Goal: Task Accomplishment & Management: Complete application form

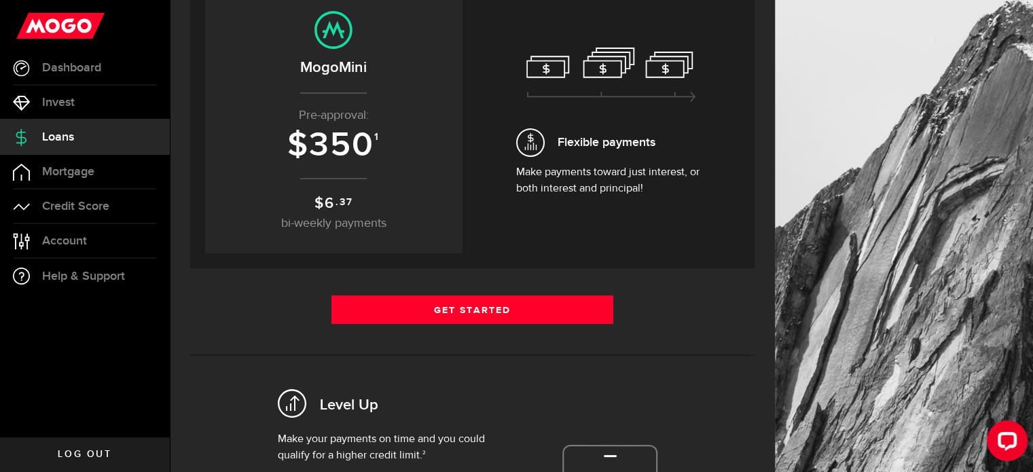
scroll to position [173, 0]
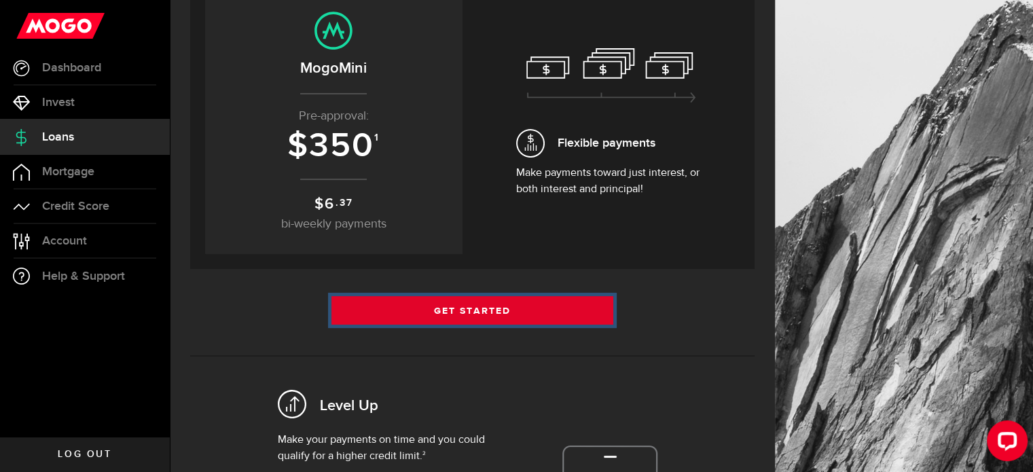
click at [515, 310] on link "Get Started" at bounding box center [473, 310] width 283 height 29
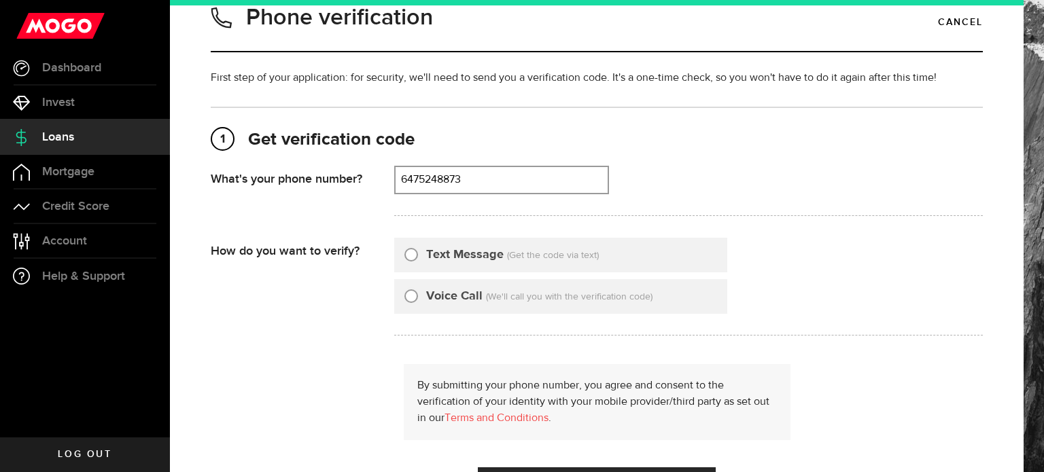
scroll to position [26, 0]
type input "6475248873"
click at [429, 256] on label "Text Message" at bounding box center [464, 254] width 77 height 18
click at [418, 256] on input "Text Message" at bounding box center [411, 252] width 14 height 14
radio input "true"
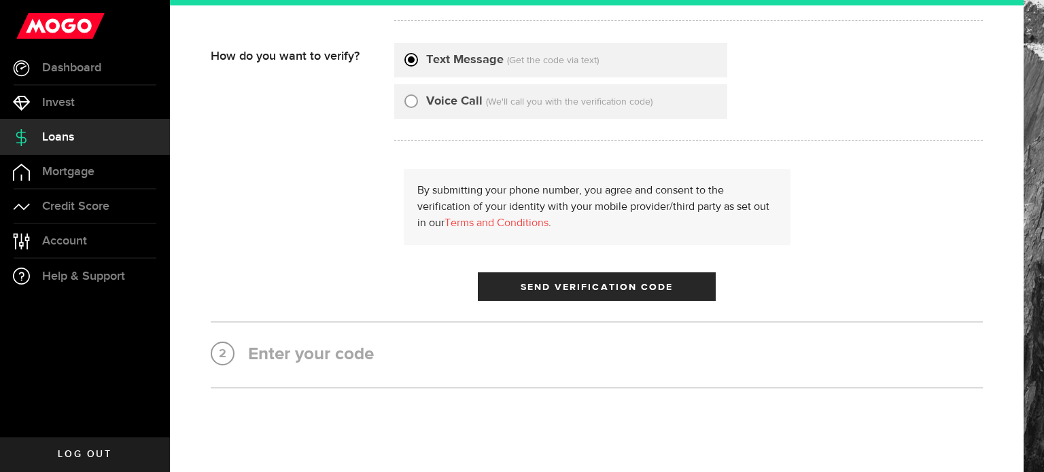
scroll to position [220, 0]
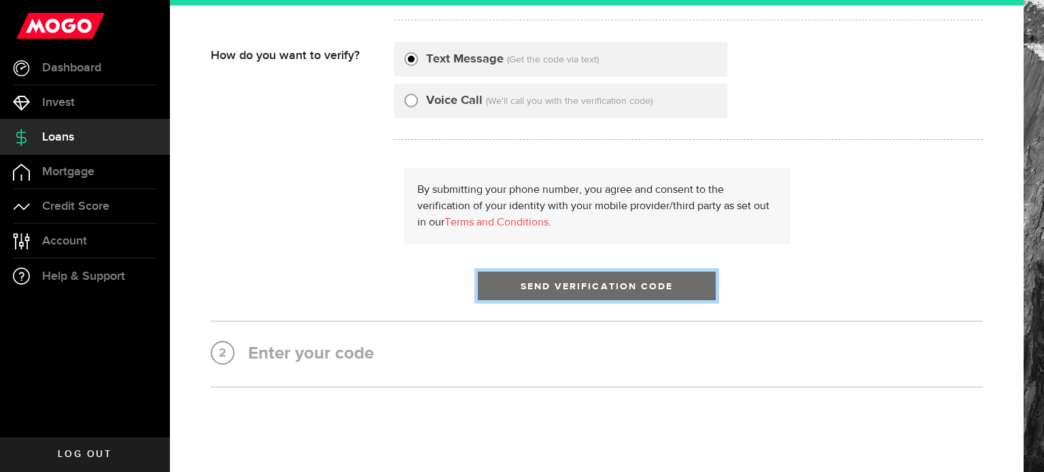
click at [538, 285] on span "Send Verification Code" at bounding box center [596, 287] width 153 height 10
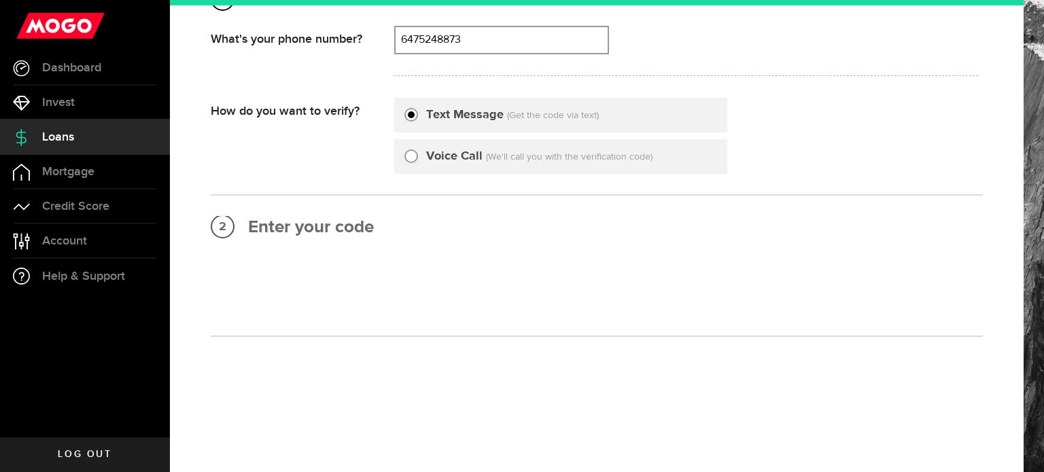
scroll to position [0, 0]
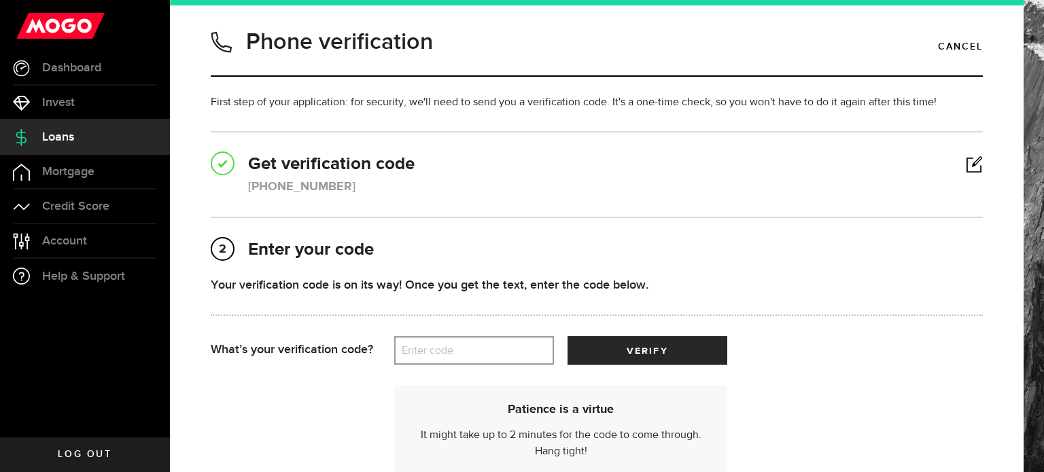
click at [470, 355] on label "Enter code" at bounding box center [474, 351] width 160 height 28
click at [470, 355] on input "Enter code" at bounding box center [474, 350] width 160 height 29
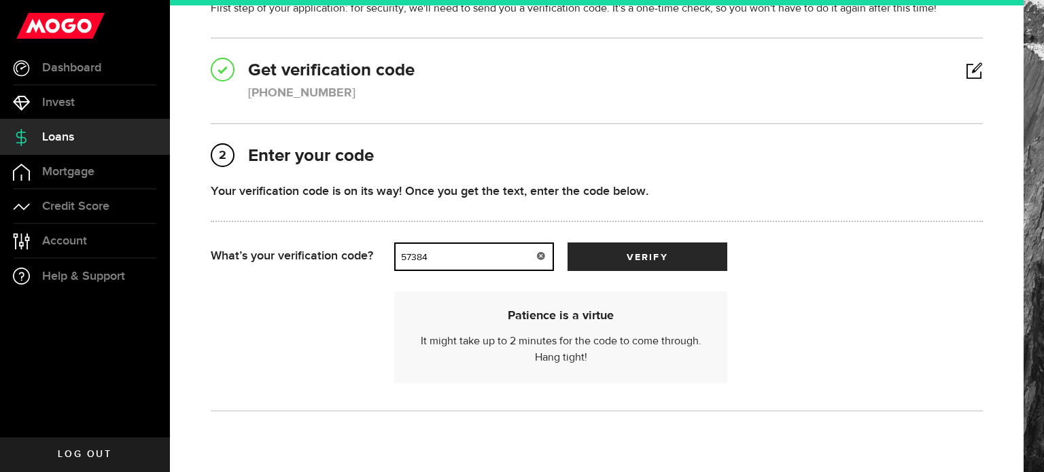
scroll to position [95, 0]
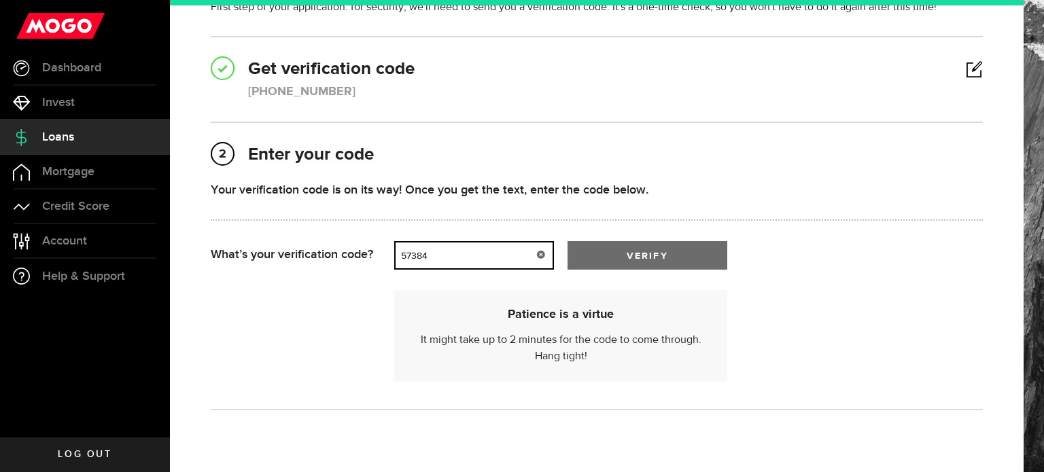
type input "57384"
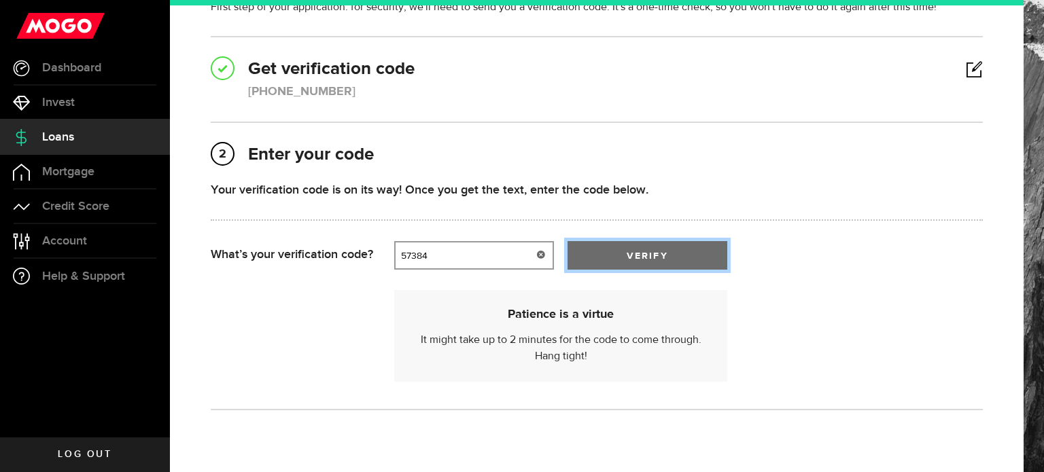
click at [673, 253] on button "verify" at bounding box center [647, 255] width 160 height 29
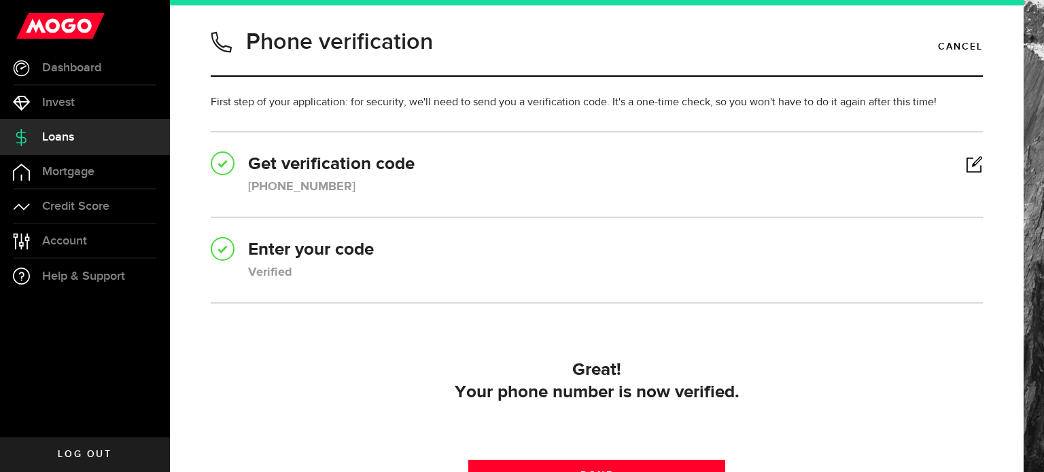
scroll to position [155, 0]
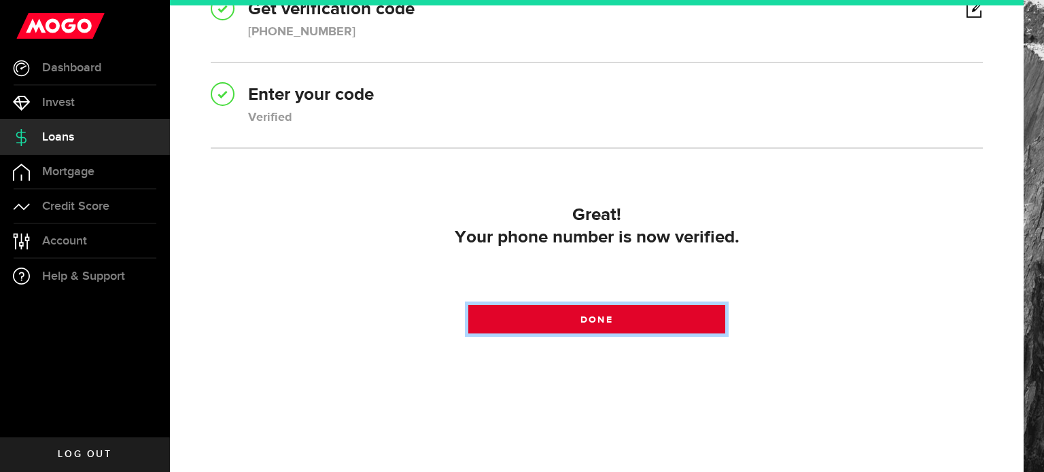
click at [635, 310] on link "Done" at bounding box center [597, 319] width 258 height 29
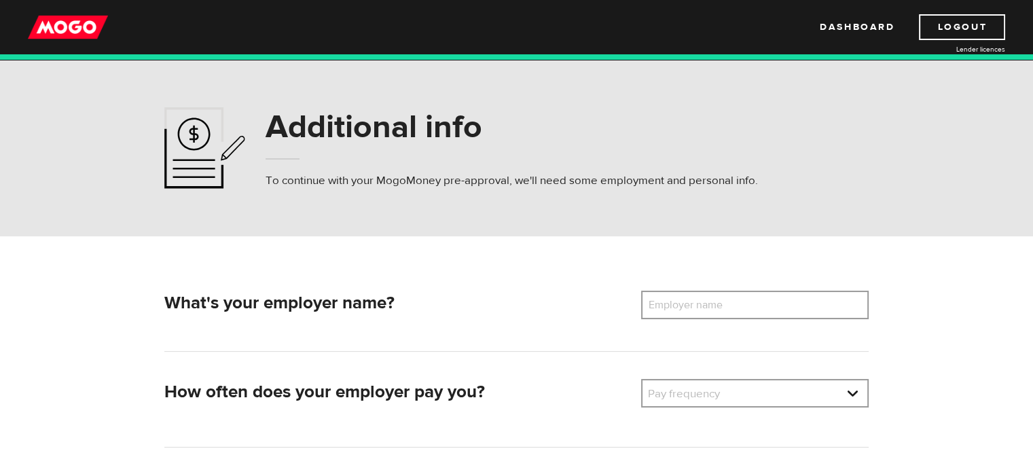
scroll to position [40, 0]
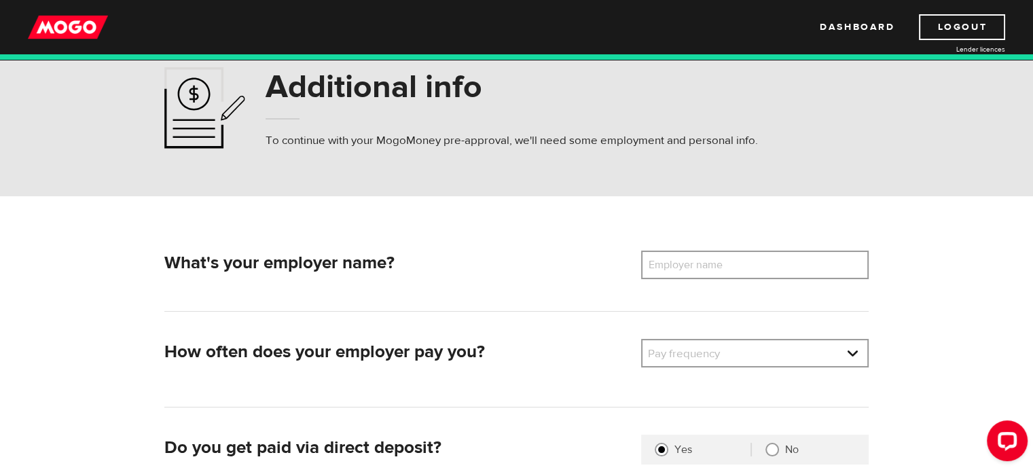
click at [677, 263] on label "Employer name" at bounding box center [695, 265] width 109 height 29
click at [677, 263] on input "Employer name" at bounding box center [755, 265] width 228 height 29
type input "University of Waterloo"
click at [699, 359] on link at bounding box center [755, 353] width 225 height 26
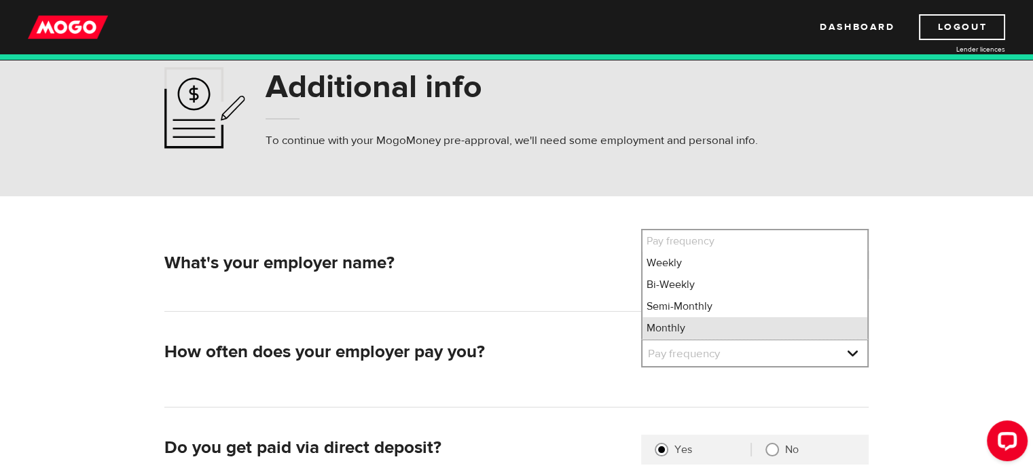
click at [687, 335] on li "Monthly" at bounding box center [755, 328] width 225 height 22
select select "4"
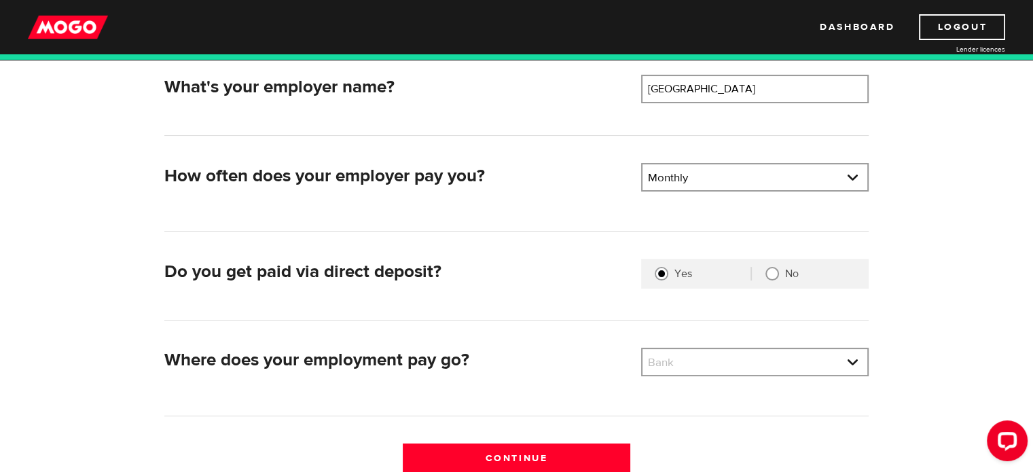
scroll to position [217, 0]
click at [700, 360] on link at bounding box center [755, 362] width 225 height 26
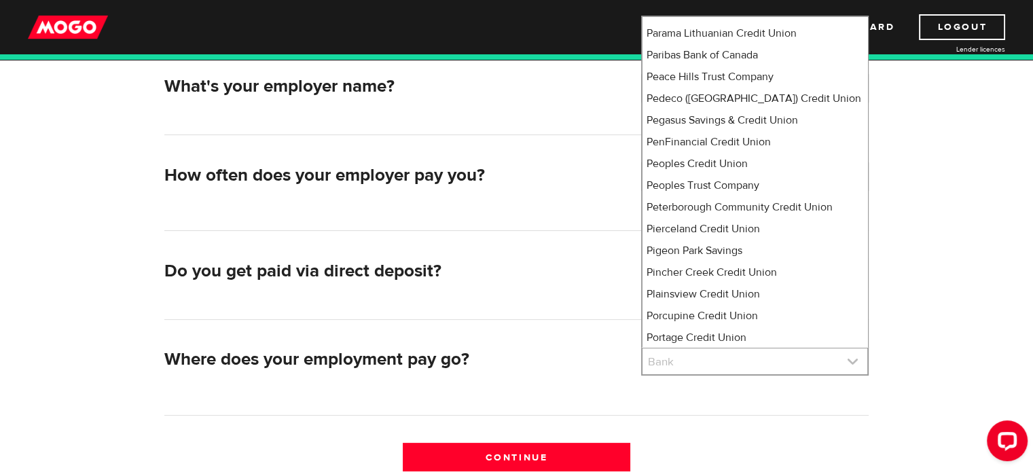
scroll to position [7828, 0]
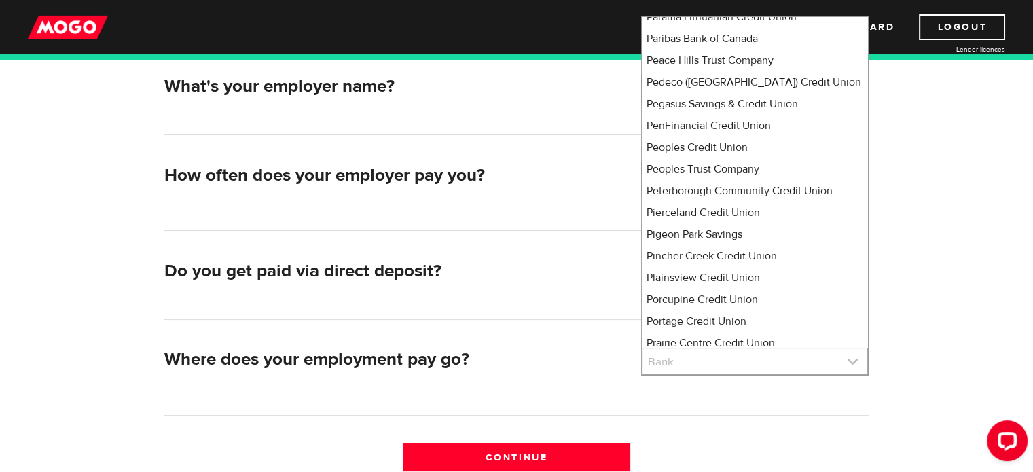
click at [687, 366] on link at bounding box center [755, 362] width 225 height 26
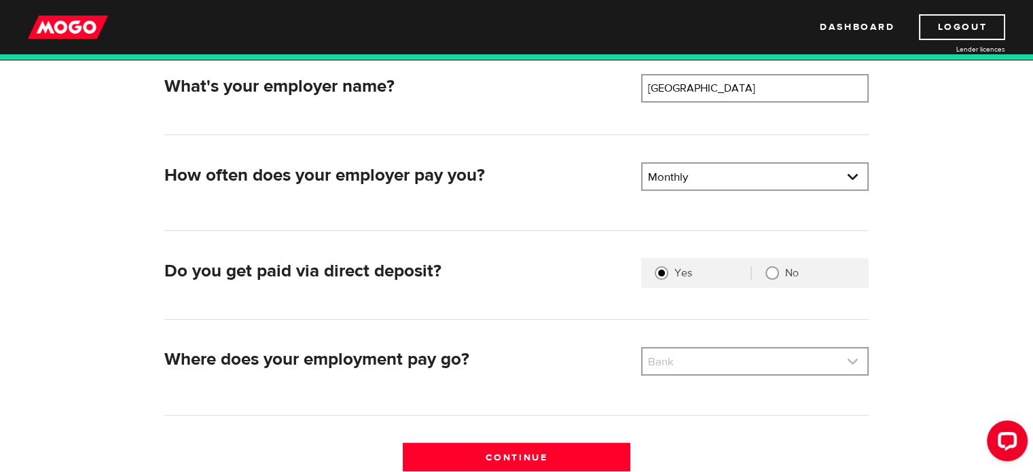
click at [687, 366] on link at bounding box center [755, 362] width 225 height 26
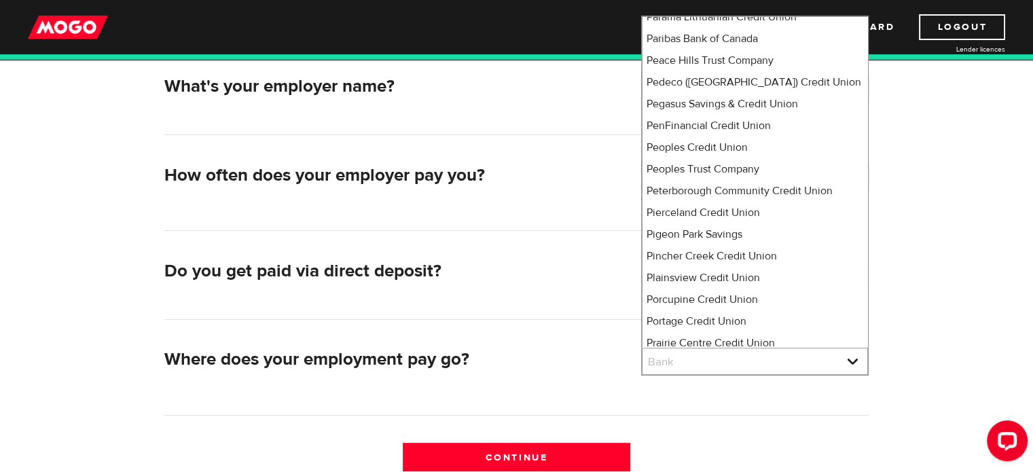
select select "2"
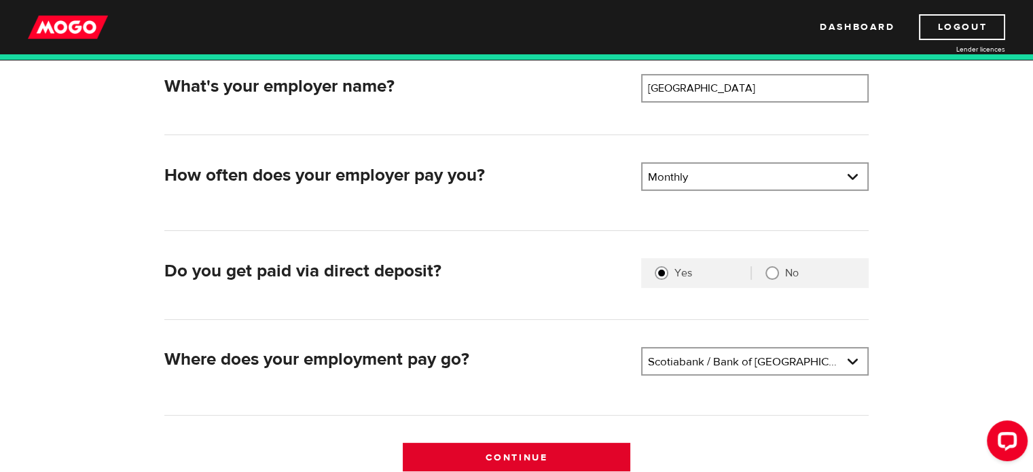
click at [563, 456] on input "Continue" at bounding box center [517, 457] width 228 height 29
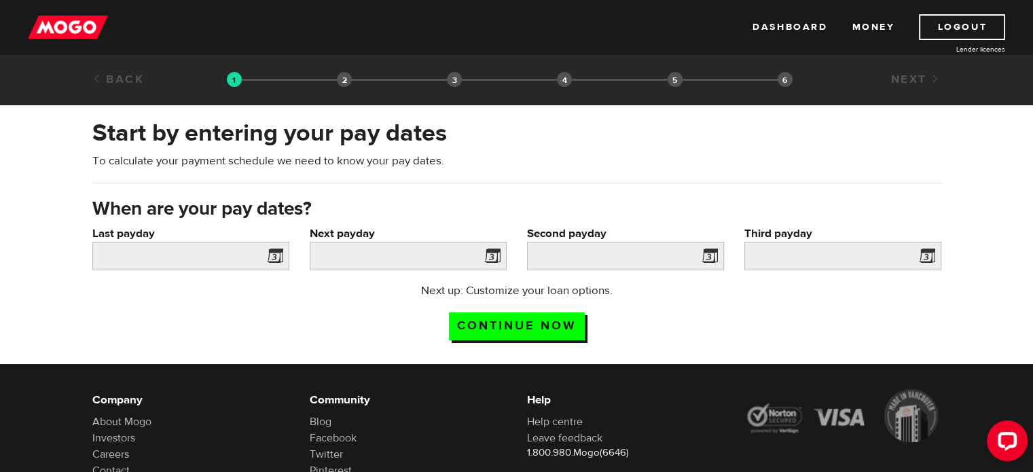
click at [269, 258] on span at bounding box center [272, 258] width 20 height 22
click at [241, 257] on input "Last payday" at bounding box center [190, 256] width 197 height 29
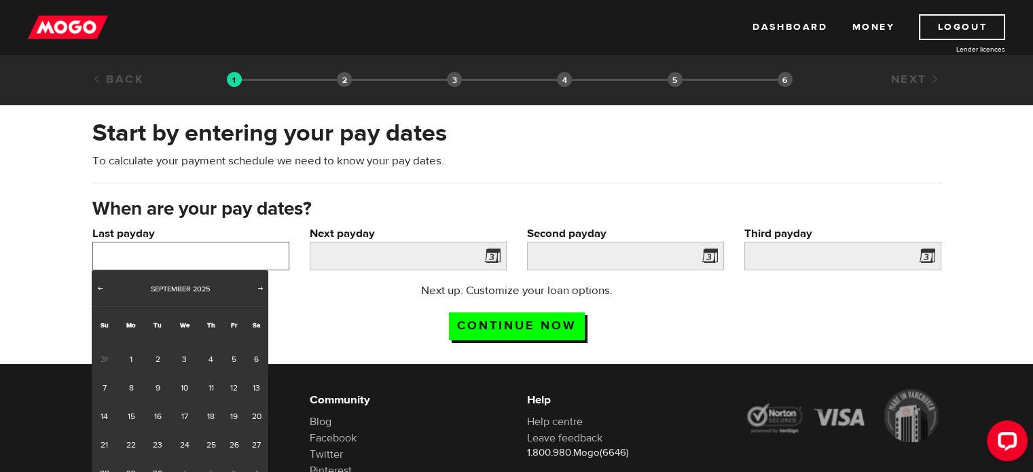
scroll to position [106, 0]
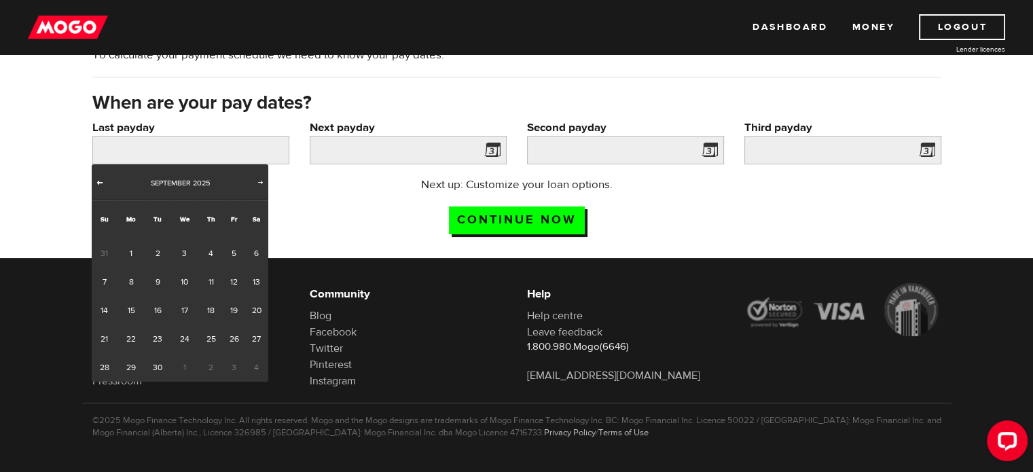
click at [101, 180] on span "Prev" at bounding box center [99, 182] width 11 height 11
click at [234, 359] on link "29" at bounding box center [234, 367] width 21 height 29
type input "2025/08/29"
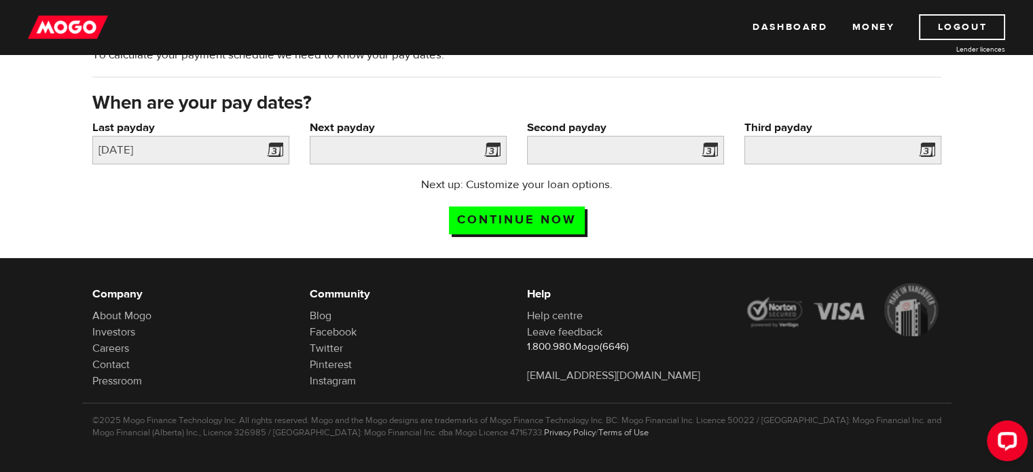
click at [495, 142] on span at bounding box center [490, 152] width 20 height 22
click at [391, 150] on input "Next payday" at bounding box center [408, 150] width 197 height 29
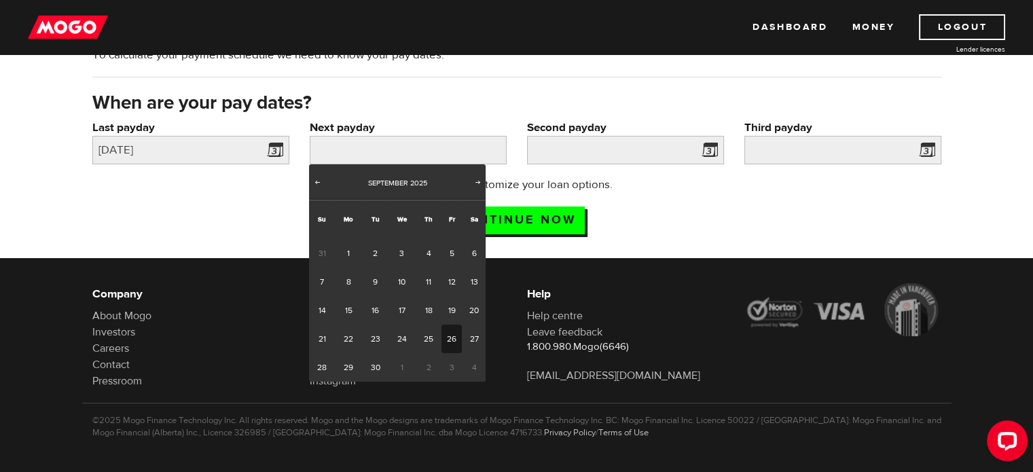
click at [455, 332] on link "26" at bounding box center [452, 339] width 21 height 29
type input "2025/09/26"
type input "2025/10/26"
type input "2025/11/25"
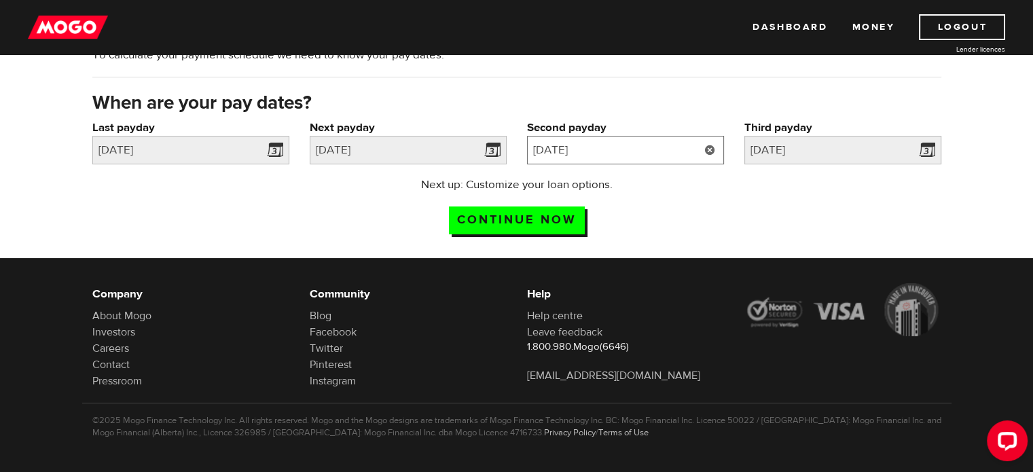
click at [606, 136] on input "2025/10/26" at bounding box center [625, 150] width 197 height 29
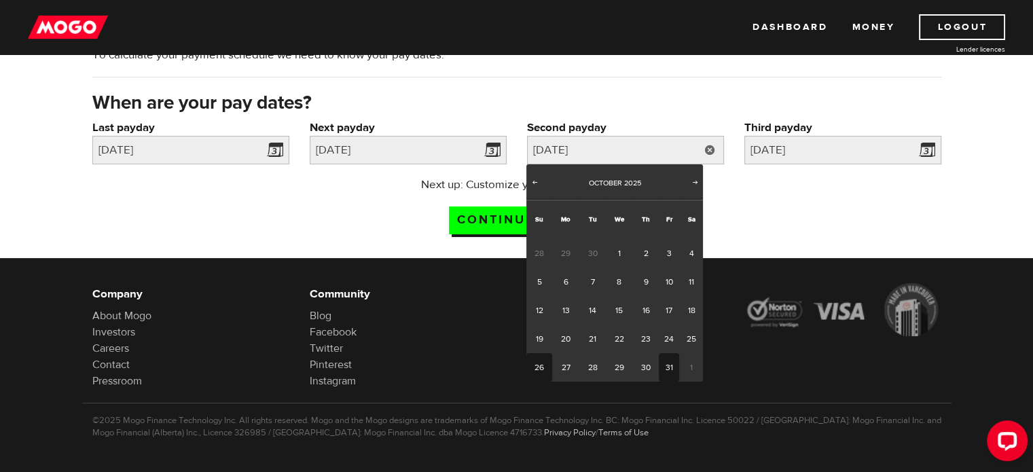
click at [671, 363] on link "31" at bounding box center [669, 367] width 21 height 29
type input "2025/10/31"
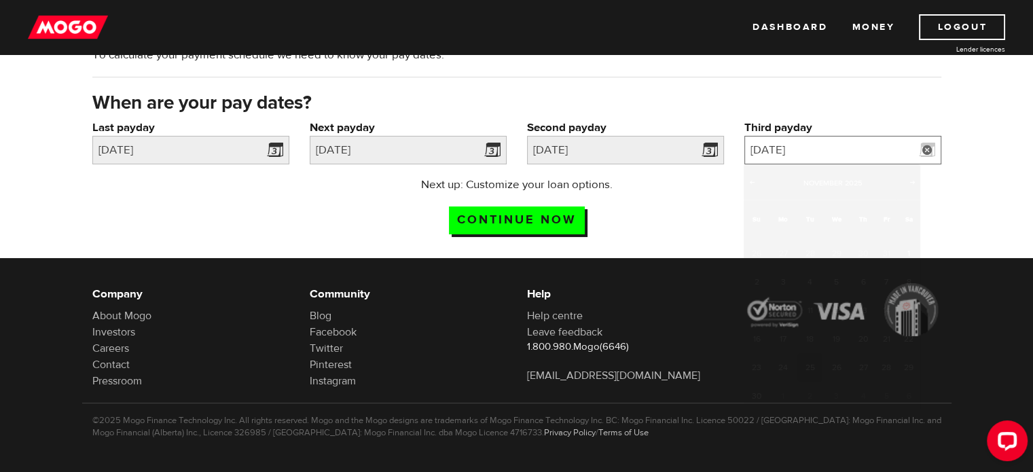
click at [772, 143] on input "2025/11/25" at bounding box center [843, 150] width 197 height 29
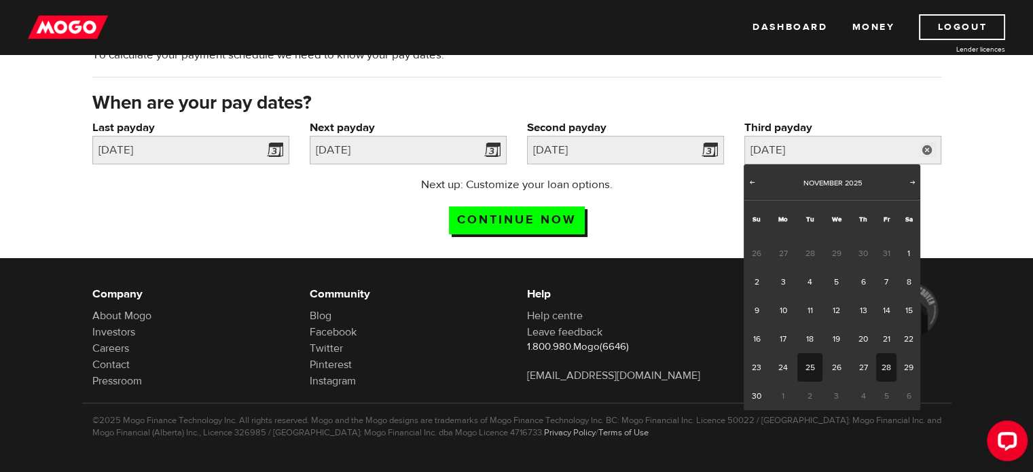
click at [882, 368] on link "28" at bounding box center [886, 367] width 21 height 29
type input "2025/11/28"
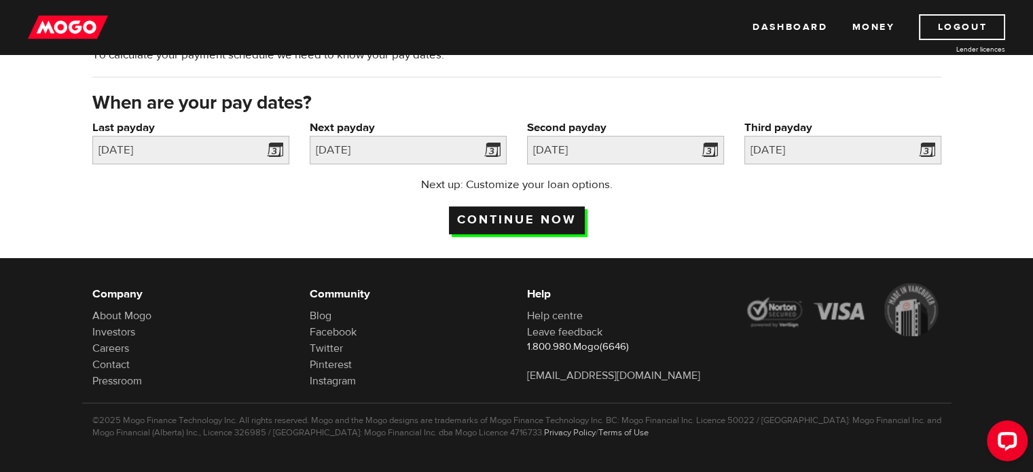
click at [567, 214] on input "Continue now" at bounding box center [517, 221] width 136 height 28
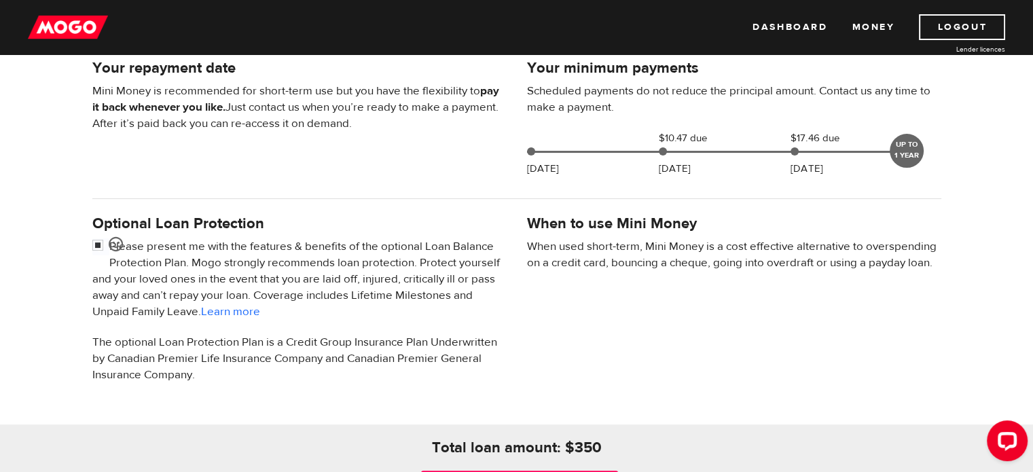
scroll to position [412, 0]
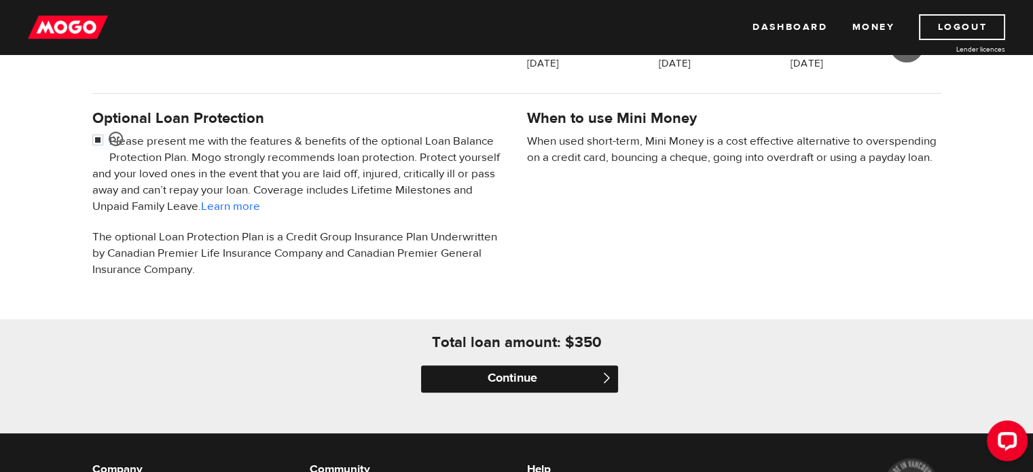
click at [580, 380] on input "Continue" at bounding box center [519, 379] width 197 height 27
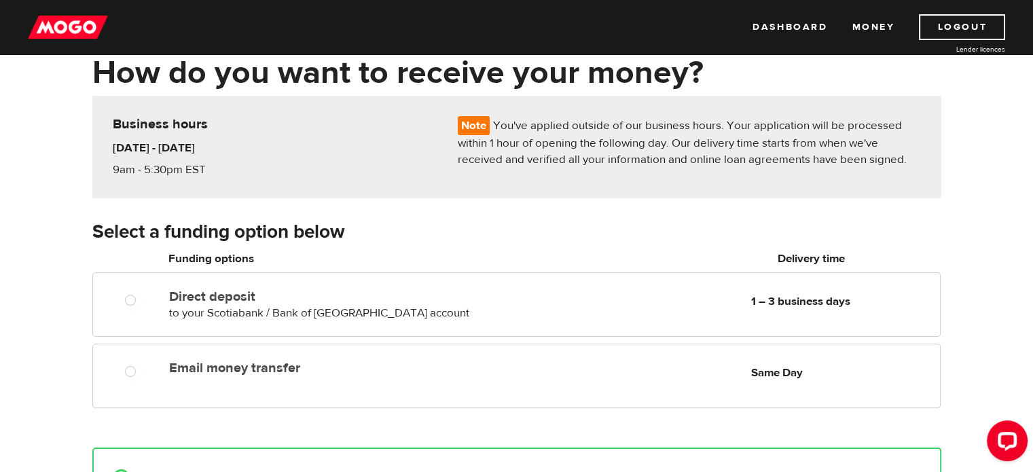
scroll to position [72, 0]
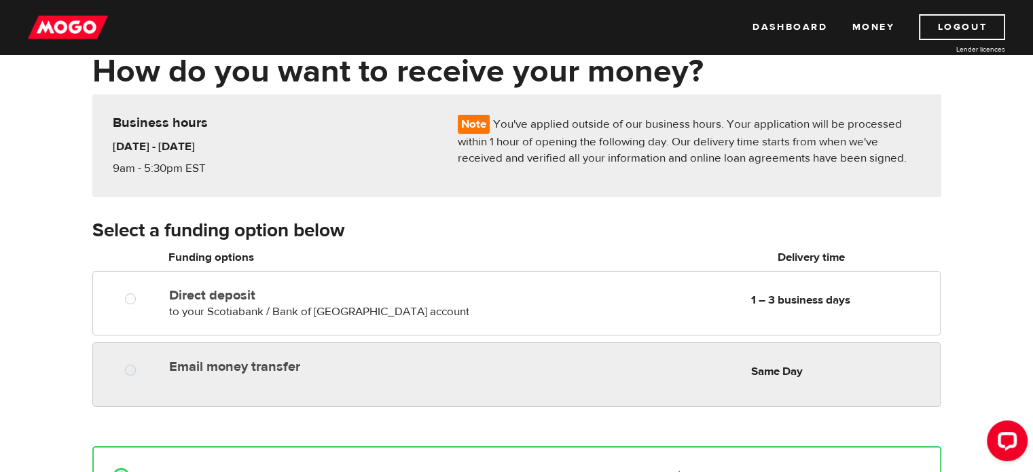
radio input "true"
click at [575, 388] on div "Email money transfer Delivery in Same Day Same Day" at bounding box center [516, 374] width 848 height 65
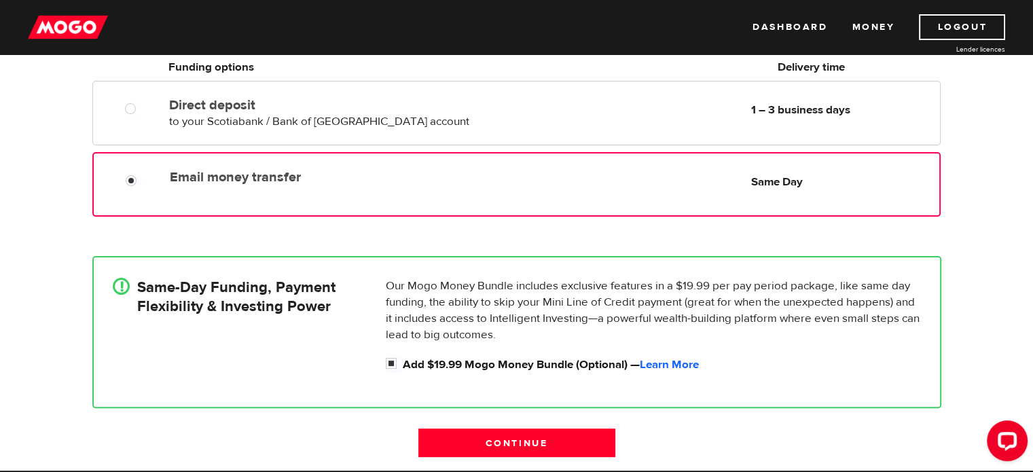
scroll to position [263, 0]
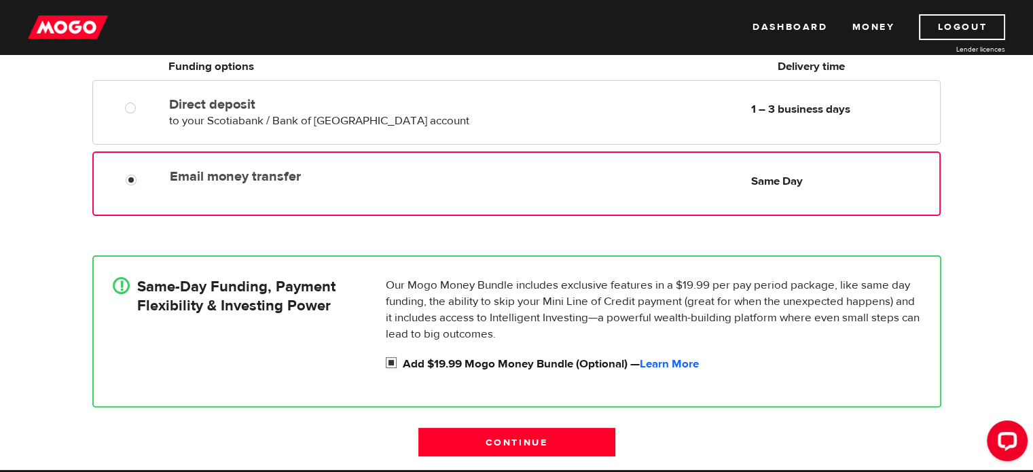
click at [539, 367] on label "Add $19.99 Mogo Money Bundle (Optional) — Learn More" at bounding box center [662, 364] width 518 height 16
click at [403, 367] on input "Add $19.99 Mogo Money Bundle (Optional) — Learn More" at bounding box center [394, 364] width 17 height 17
checkbox input "false"
radio input "false"
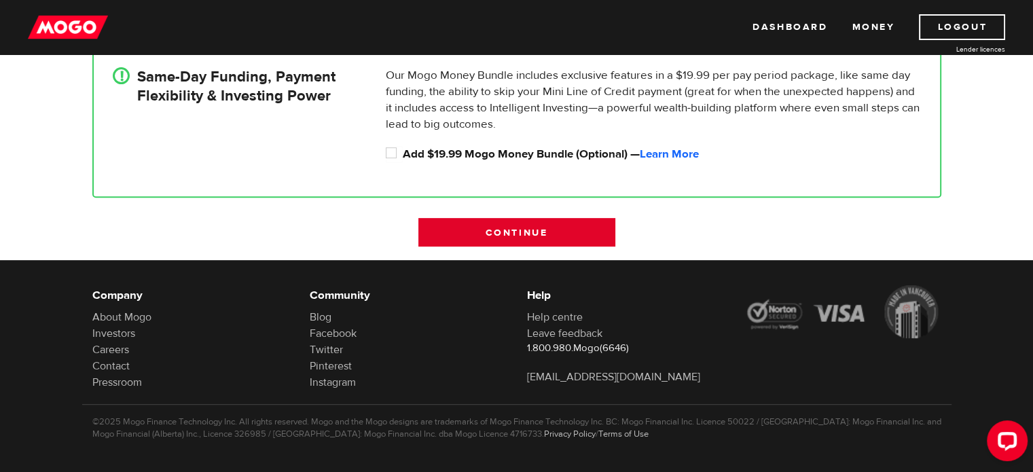
click at [551, 230] on input "Continue" at bounding box center [517, 232] width 197 height 29
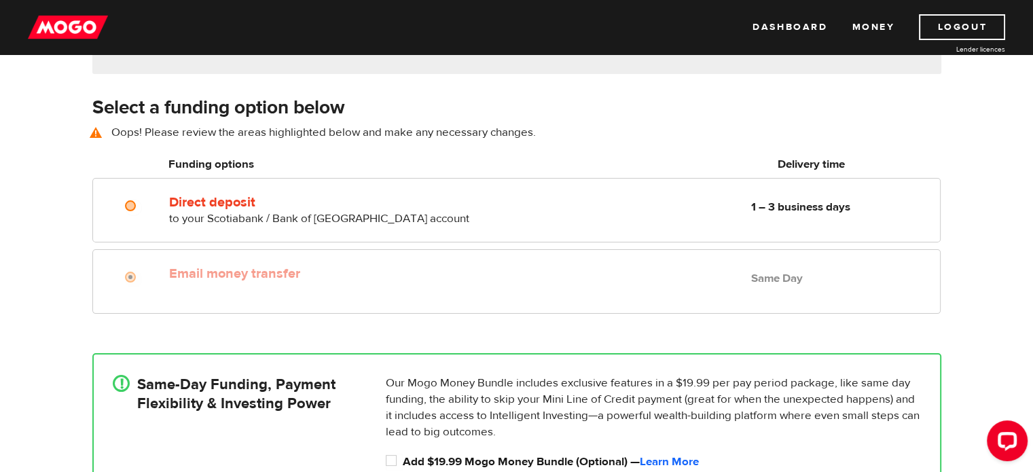
scroll to position [189, 0]
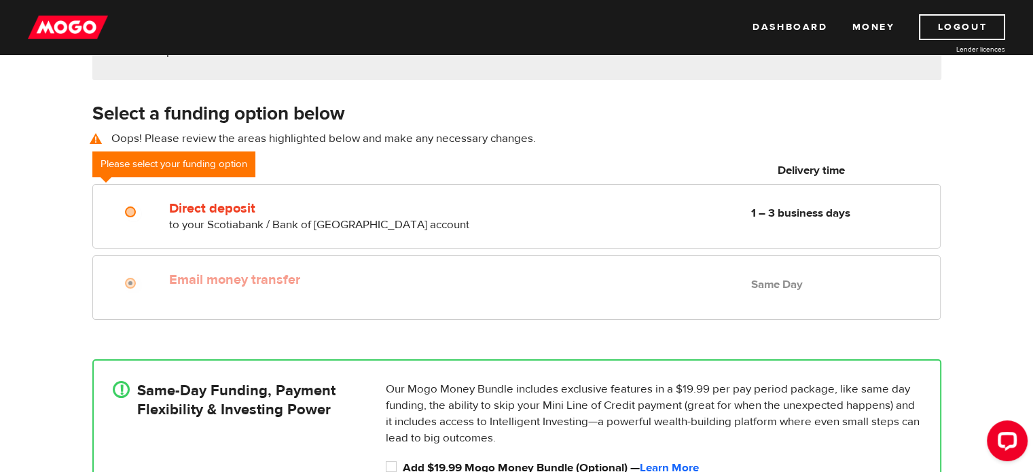
click at [517, 302] on div "Email money transfer Delivery in Same Day Same Day" at bounding box center [516, 287] width 848 height 65
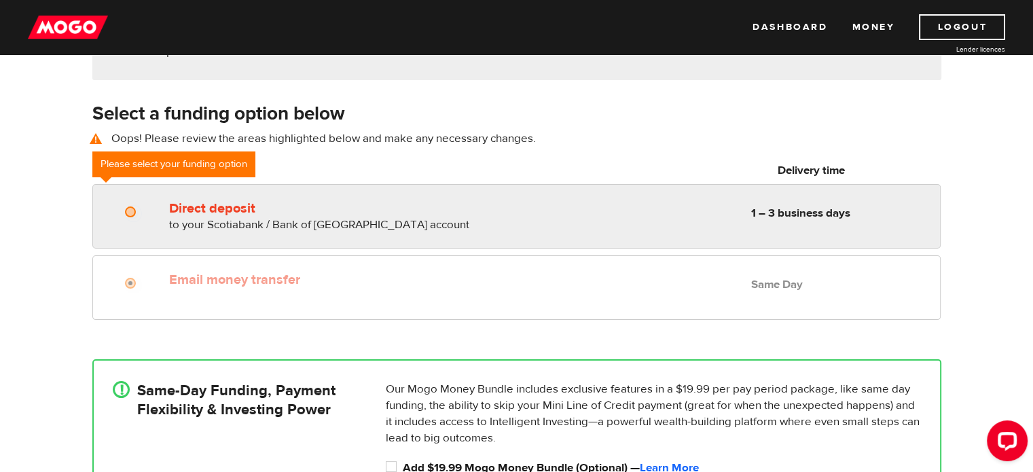
radio input "true"
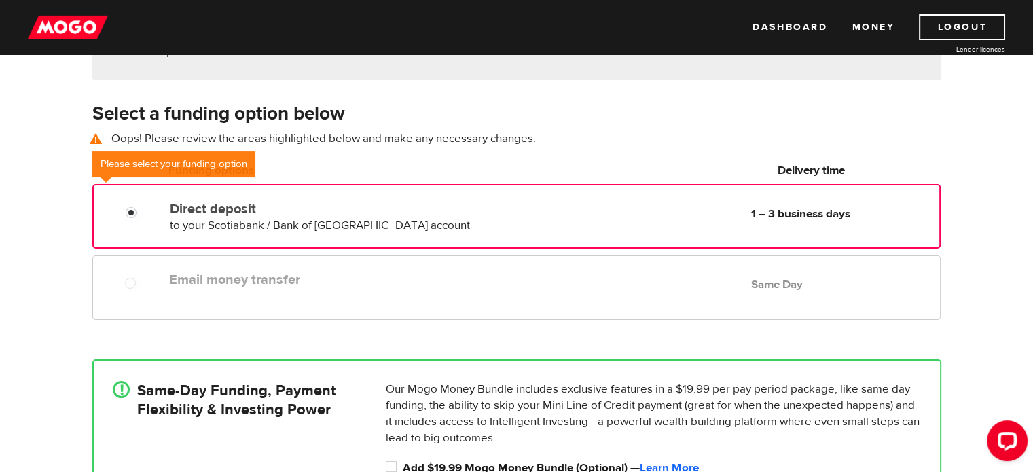
click at [536, 236] on div "Direct deposit to your Scotiabank / Bank of Nova Scotia account Delivery in 1 –…" at bounding box center [516, 216] width 848 height 65
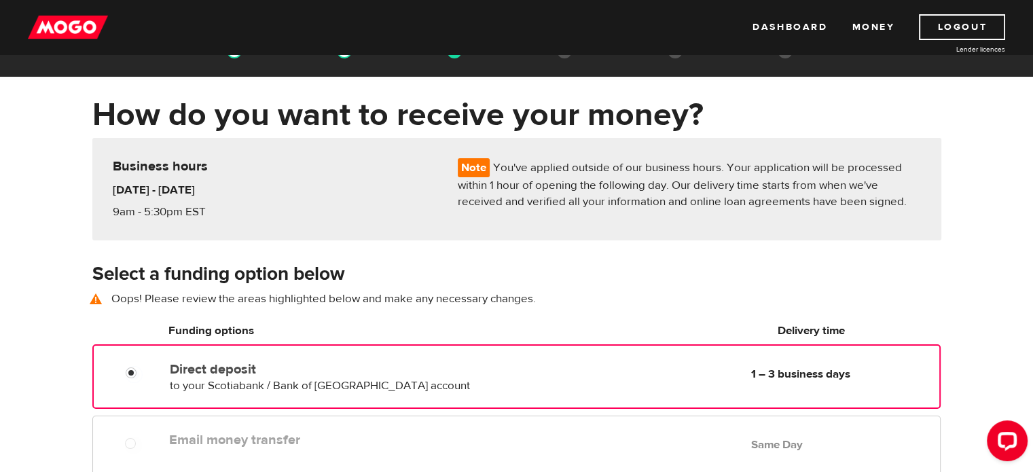
scroll to position [30, 0]
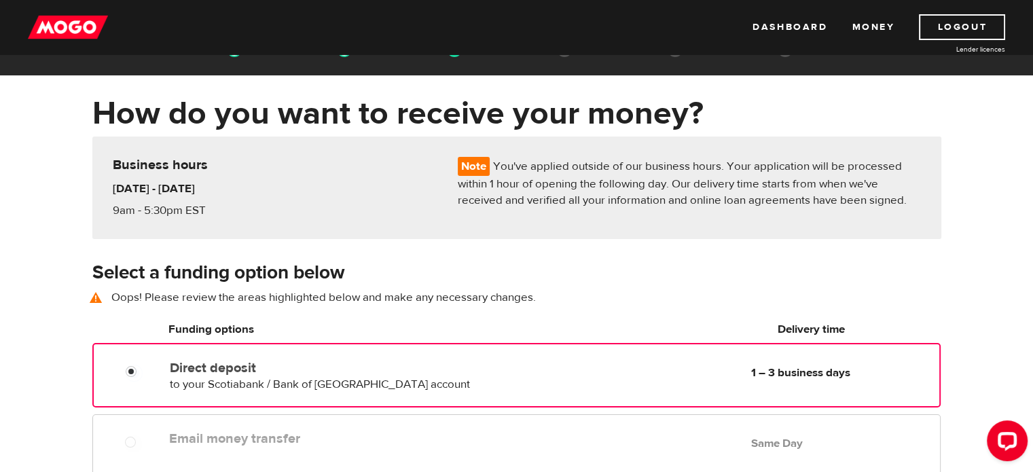
click at [476, 438] on label "Email money transfer" at bounding box center [325, 439] width 313 height 16
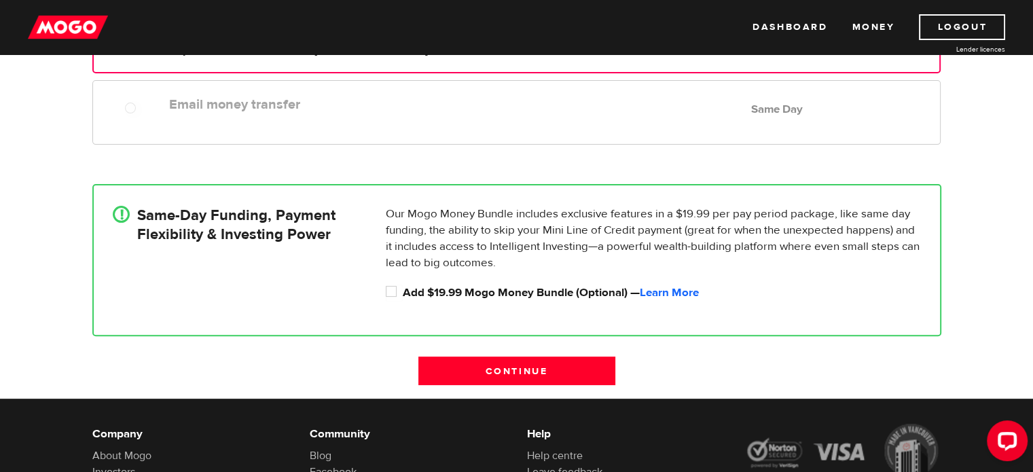
scroll to position [370, 0]
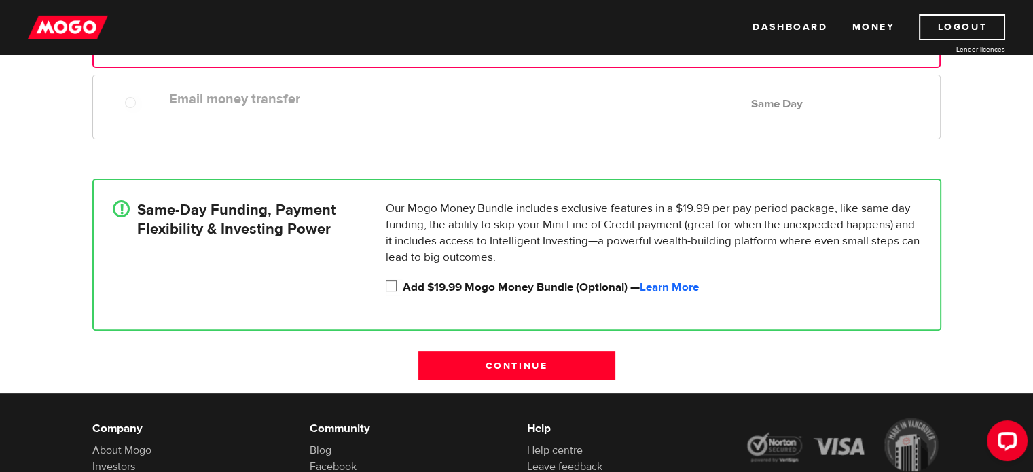
click at [394, 284] on input "Add $19.99 Mogo Money Bundle (Optional) — Learn More" at bounding box center [394, 287] width 17 height 17
checkbox input "true"
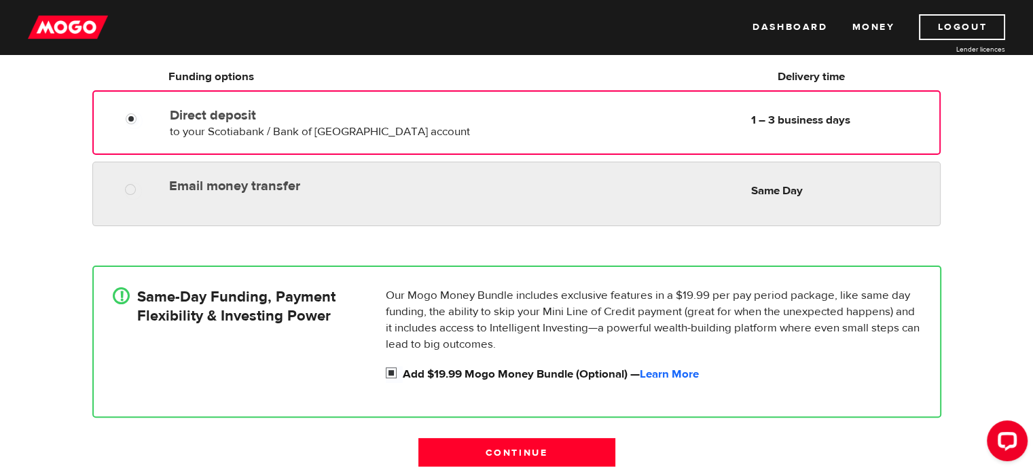
radio input "true"
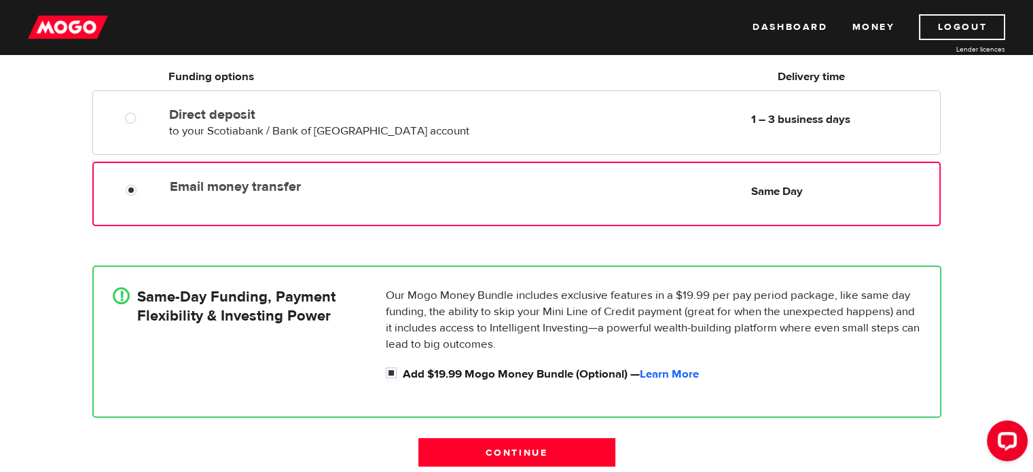
click at [411, 184] on label "Email money transfer" at bounding box center [326, 187] width 312 height 16
click at [143, 184] on input "Email money transfer" at bounding box center [134, 191] width 17 height 17
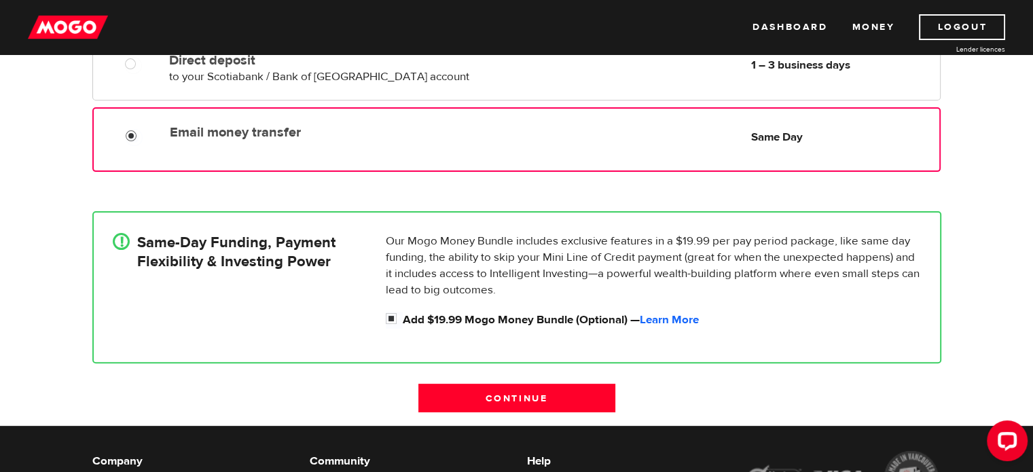
scroll to position [337, 0]
click at [465, 395] on input "Continue" at bounding box center [517, 398] width 197 height 29
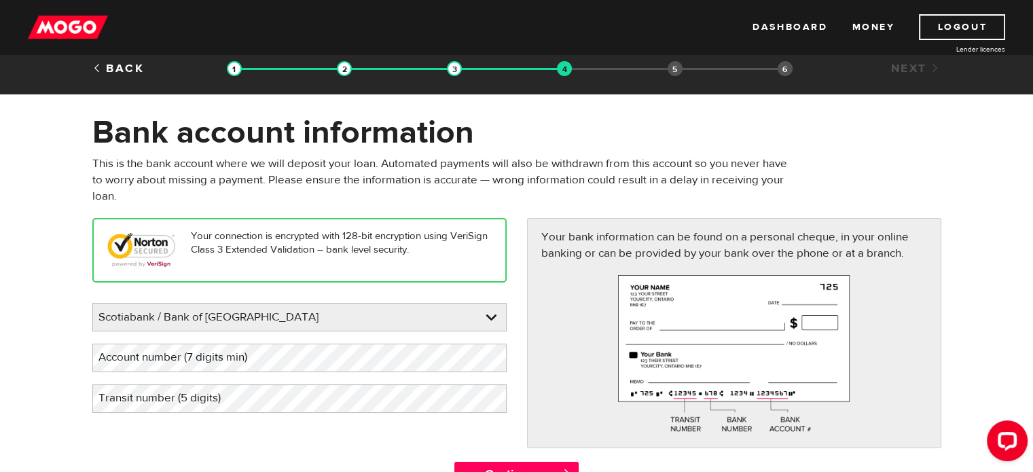
scroll to position [7, 0]
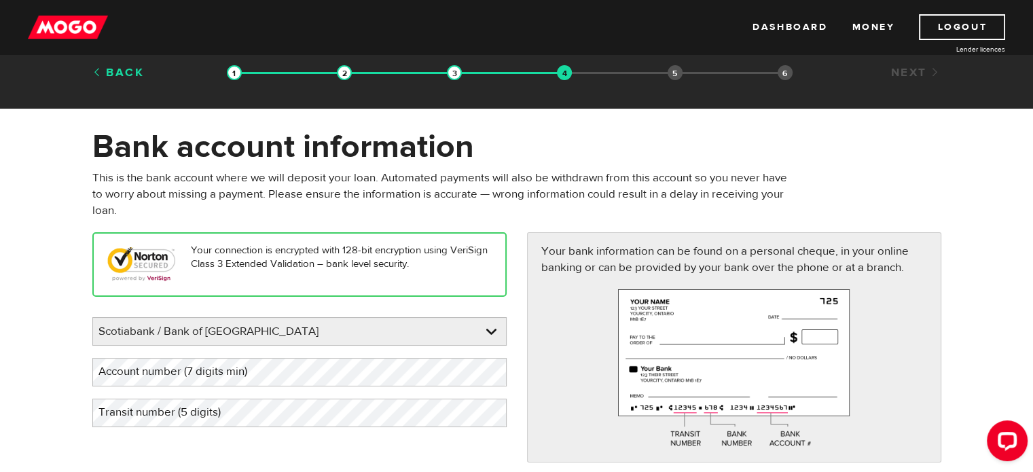
click at [125, 67] on link "Back" at bounding box center [118, 72] width 52 height 15
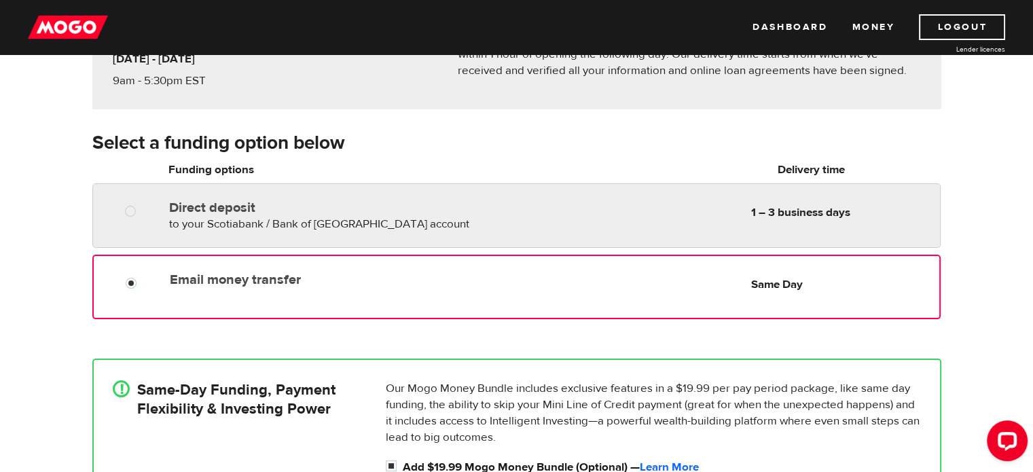
scroll to position [162, 0]
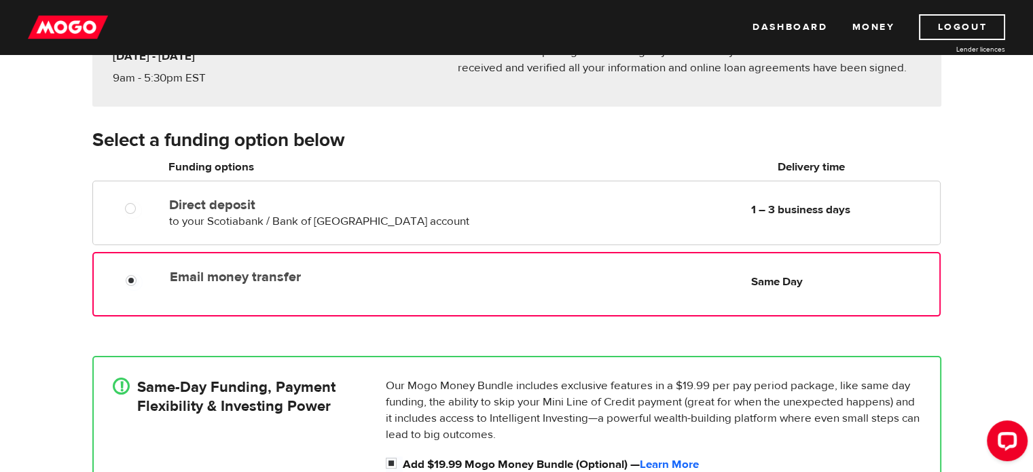
click at [326, 282] on label "Email money transfer" at bounding box center [326, 277] width 312 height 16
click at [143, 282] on input "Email money transfer" at bounding box center [134, 282] width 17 height 17
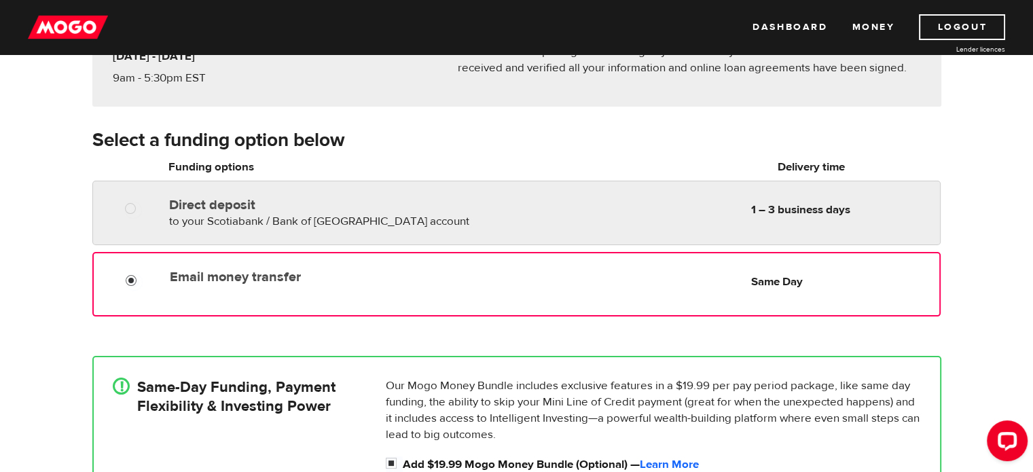
radio input "true"
click at [331, 194] on div "Direct deposit to your Scotiabank / Bank of Nova Scotia account Delivery in 1 –…" at bounding box center [325, 211] width 323 height 38
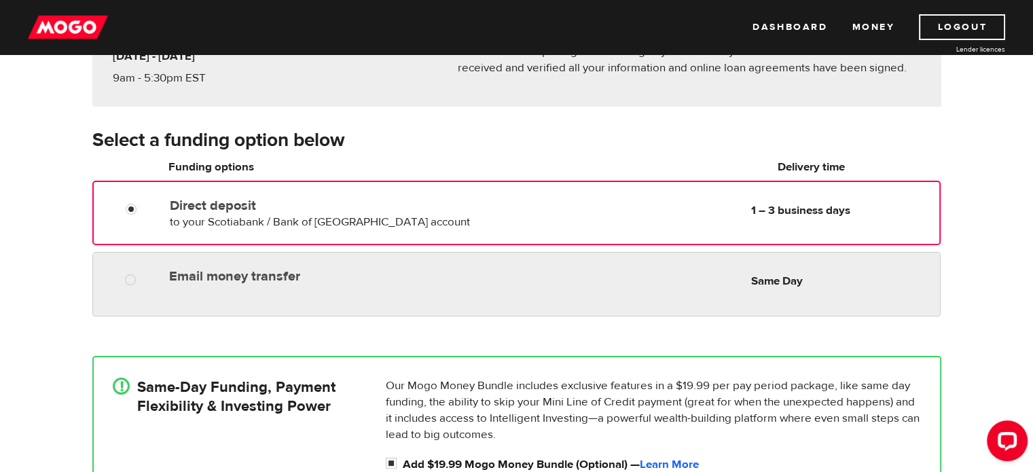
radio input "true"
click at [306, 280] on label "Email money transfer" at bounding box center [325, 276] width 313 height 16
click at [142, 280] on input "Email money transfer" at bounding box center [133, 281] width 17 height 17
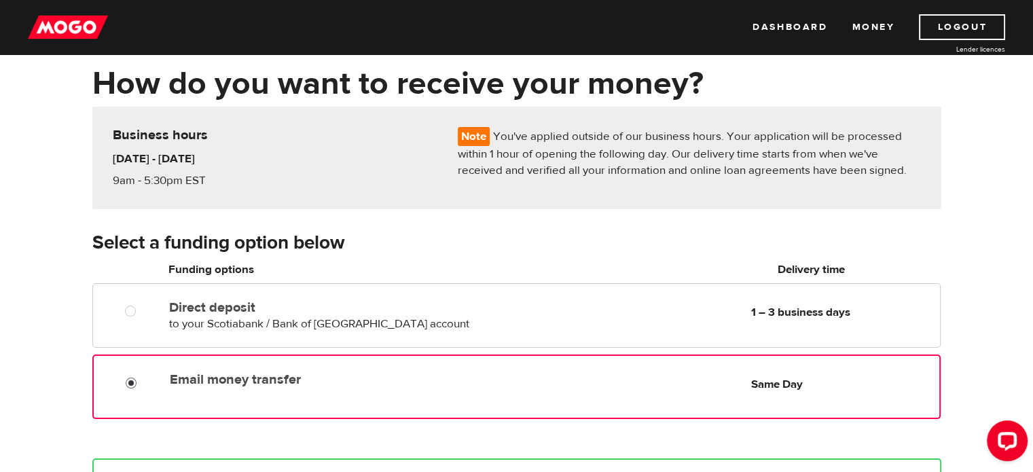
scroll to position [65, 0]
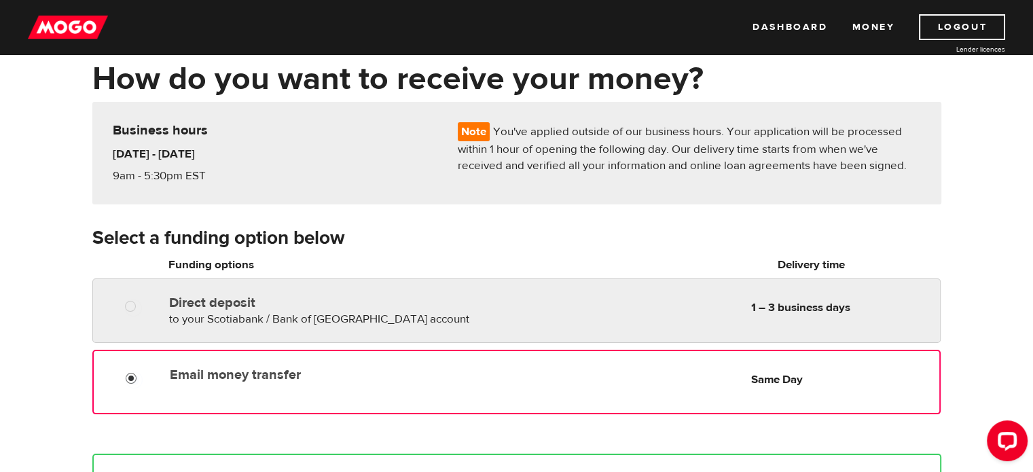
radio input "true"
click at [278, 321] on span "to your Scotiabank / Bank of Nova Scotia account" at bounding box center [319, 319] width 300 height 15
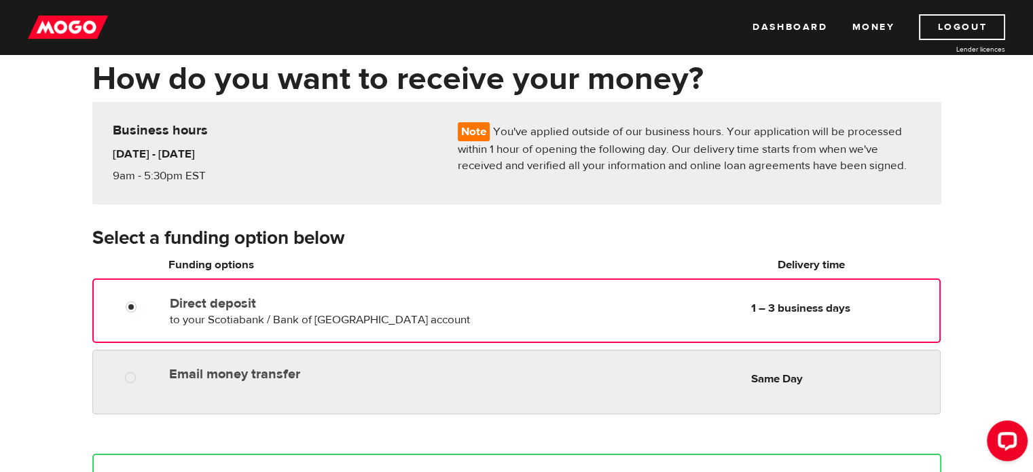
radio input "true"
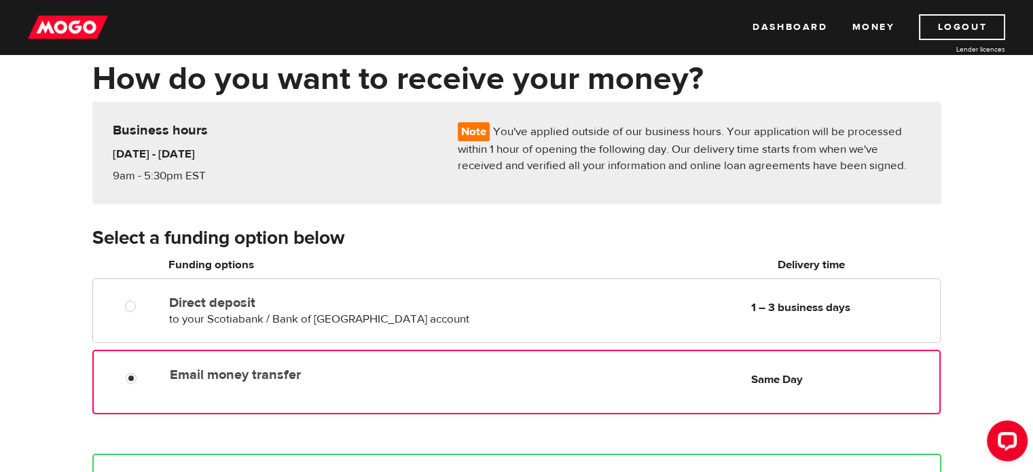
click at [258, 401] on div "Email money transfer Delivery in Same Day Same Day" at bounding box center [516, 382] width 848 height 65
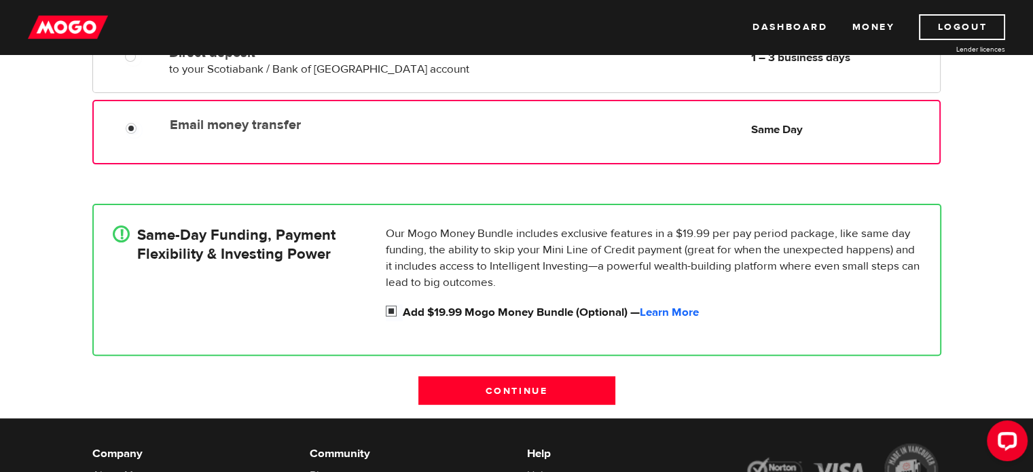
click at [410, 306] on label "Add $19.99 Mogo Money Bundle (Optional) — Learn More" at bounding box center [662, 312] width 518 height 16
click at [403, 306] on input "Add $19.99 Mogo Money Bundle (Optional) — Learn More" at bounding box center [394, 312] width 17 height 17
checkbox input "false"
radio input "false"
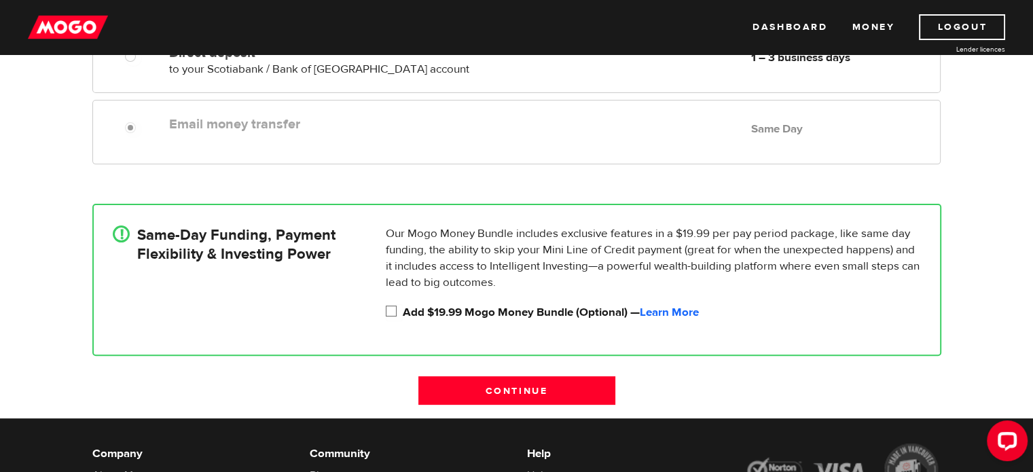
click at [414, 304] on label "Add $19.99 Mogo Money Bundle (Optional) — Learn More" at bounding box center [662, 312] width 518 height 16
click at [403, 304] on input "Add $19.99 Mogo Money Bundle (Optional) — Learn More" at bounding box center [394, 312] width 17 height 17
checkbox input "true"
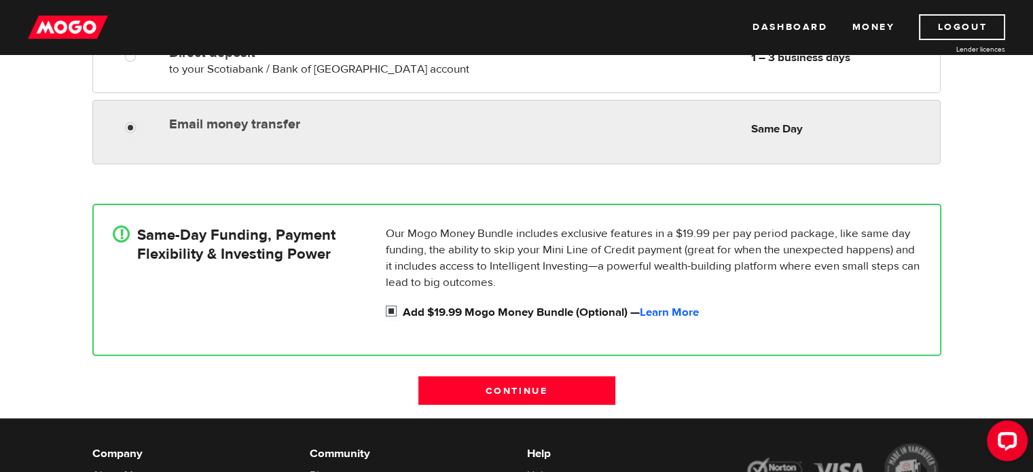
radio input "true"
click at [474, 146] on div "Email money transfer Delivery in Same Day Same Day" at bounding box center [516, 132] width 848 height 65
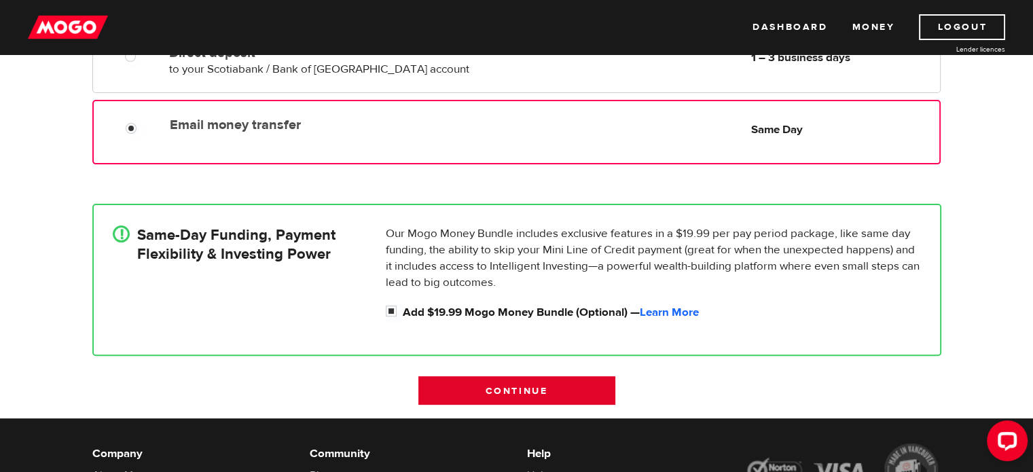
click at [503, 388] on input "Continue" at bounding box center [517, 390] width 197 height 29
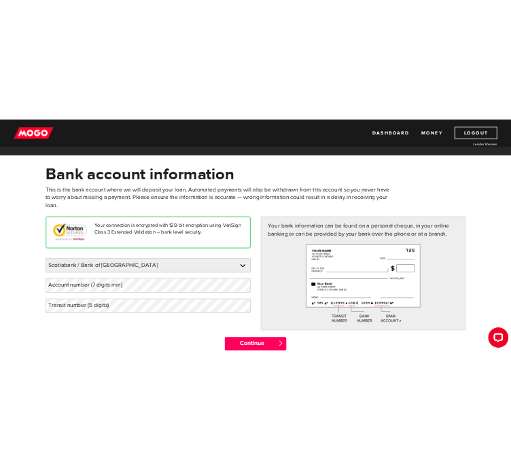
scroll to position [33, 0]
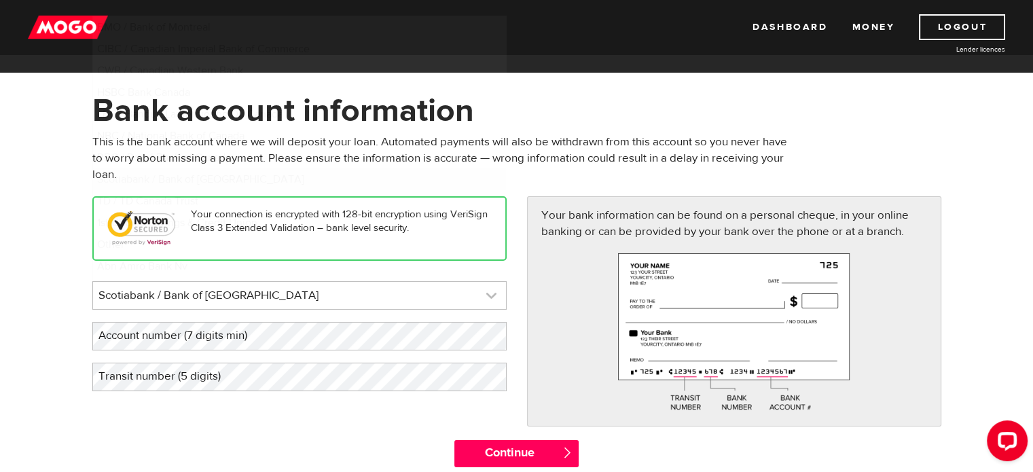
click at [404, 295] on link at bounding box center [299, 295] width 413 height 27
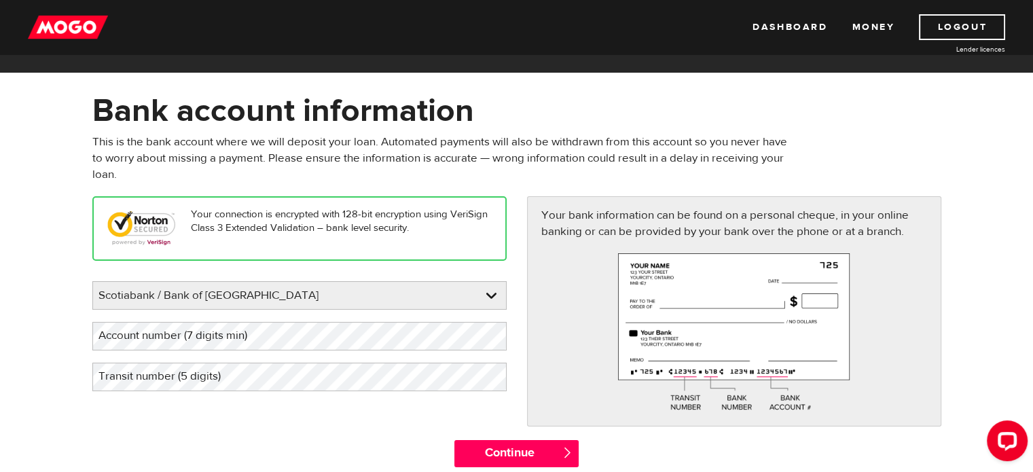
click at [370, 356] on div "Please enter your bank Scotiabank / Bank of Nova Scotia BMO / Bank of Montreal …" at bounding box center [299, 336] width 414 height 110
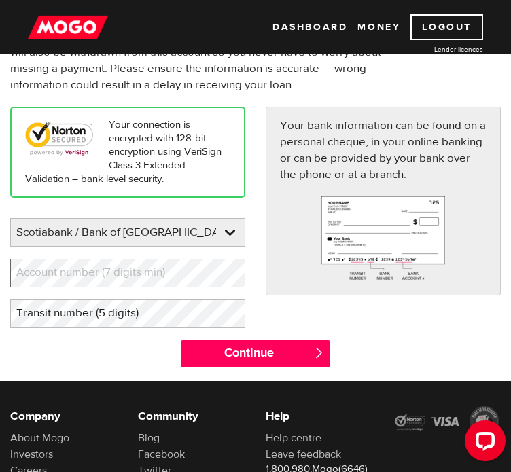
scroll to position [139, 0]
click at [47, 274] on label "Account number (7 digits min)" at bounding box center [101, 273] width 183 height 28
click at [60, 313] on label "Transit number (5 digits)" at bounding box center [88, 314] width 156 height 28
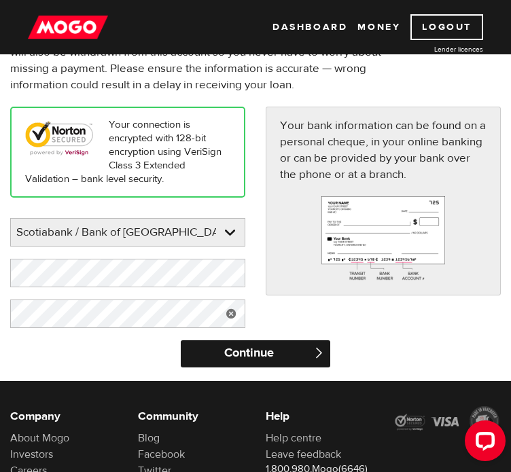
click at [212, 357] on input "Continue" at bounding box center [256, 353] width 150 height 27
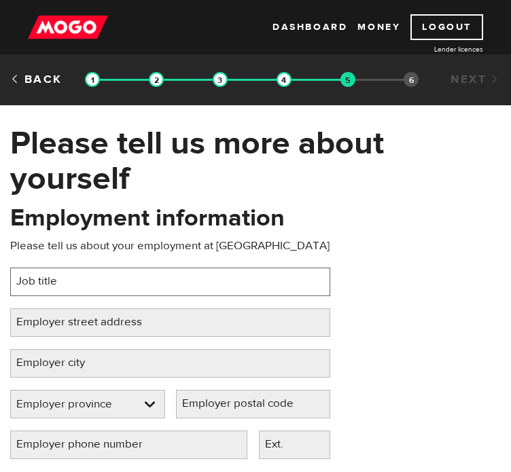
click at [207, 283] on input "Job title" at bounding box center [170, 282] width 320 height 29
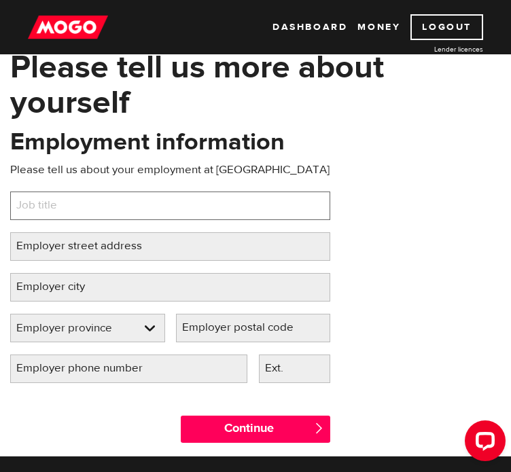
scroll to position [79, 0]
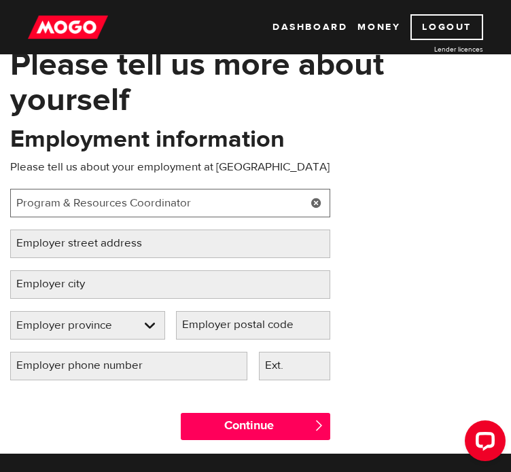
type input "Program & Resources Coordinator"
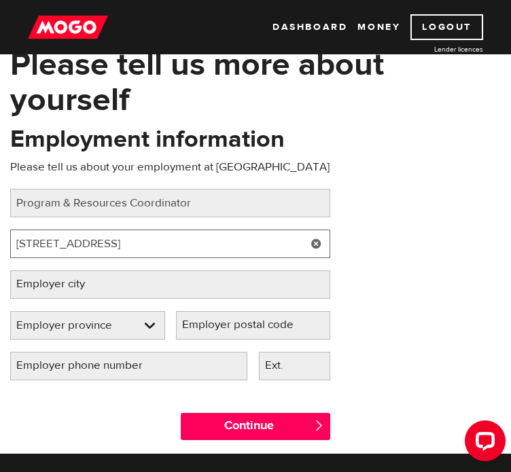
type input "[STREET_ADDRESS]"
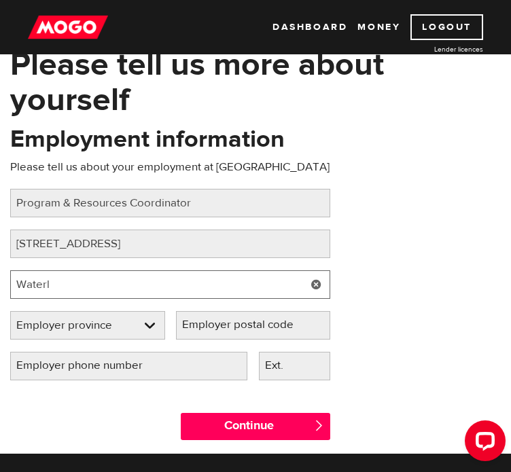
type input "[GEOGRAPHIC_DATA]"
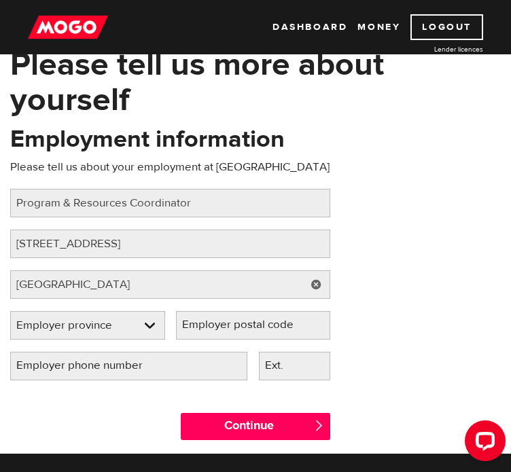
select select "ON"
type input "N2J 2Z1"
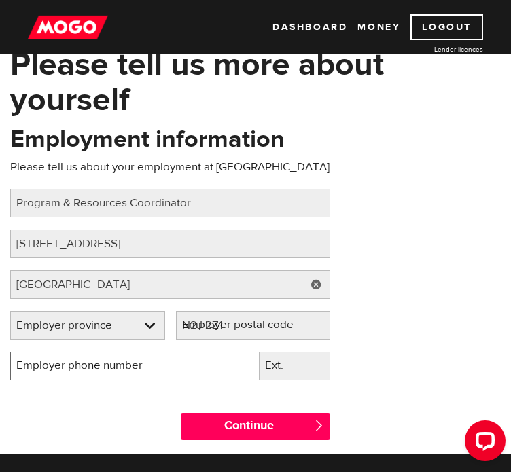
type input "[PHONE_NUMBER]"
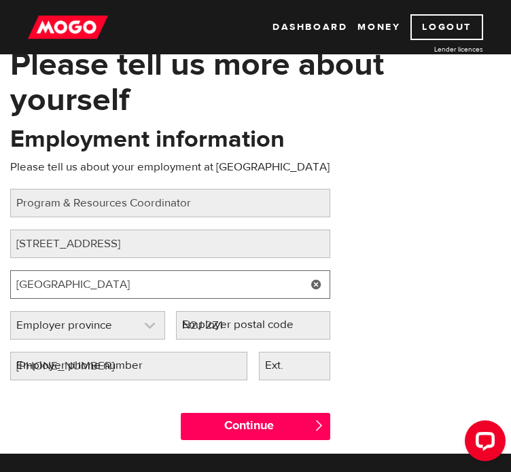
select select "ON"
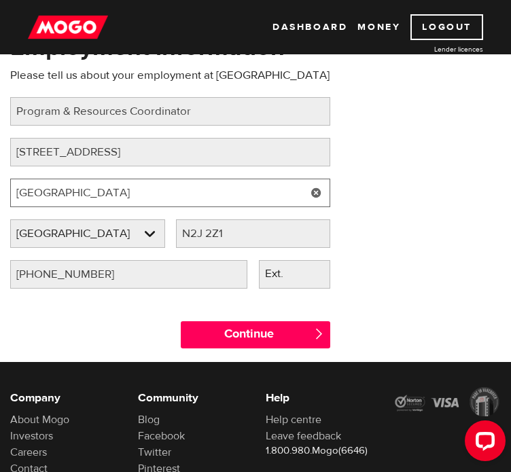
scroll to position [174, 0]
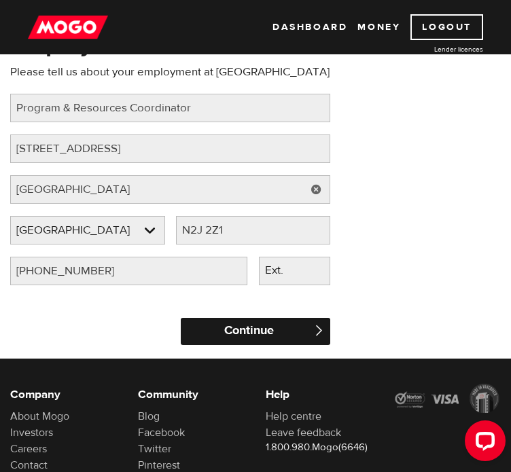
click at [273, 333] on input "Continue" at bounding box center [256, 331] width 150 height 27
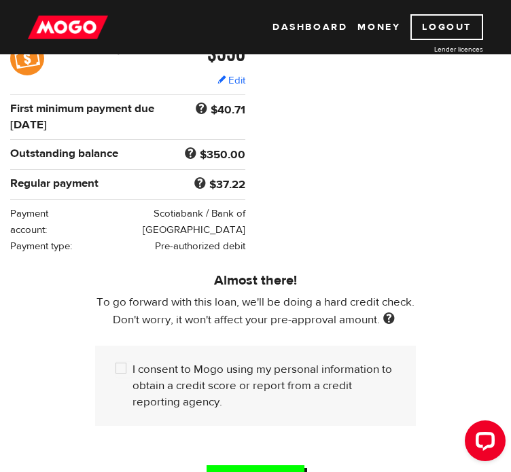
scroll to position [247, 0]
click at [226, 361] on label "I consent to Mogo using my personal information to obtain a credit score or rep…" at bounding box center [263, 385] width 262 height 49
click at [132, 361] on input "I consent to Mogo using my personal information to obtain a credit score or rep…" at bounding box center [124, 369] width 17 height 17
checkbox input "true"
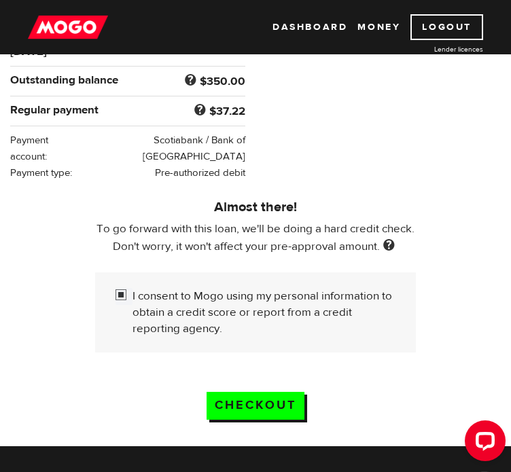
scroll to position [321, 0]
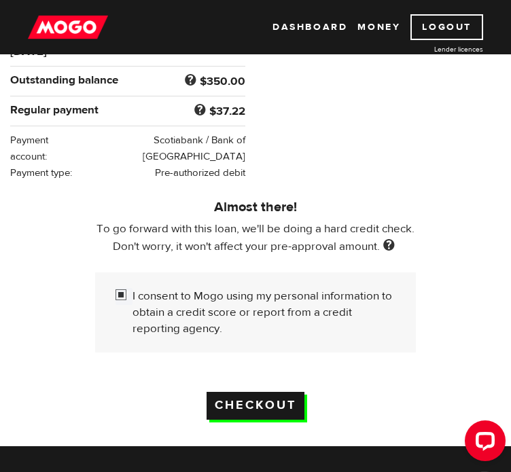
click at [242, 394] on input "Checkout" at bounding box center [256, 406] width 98 height 28
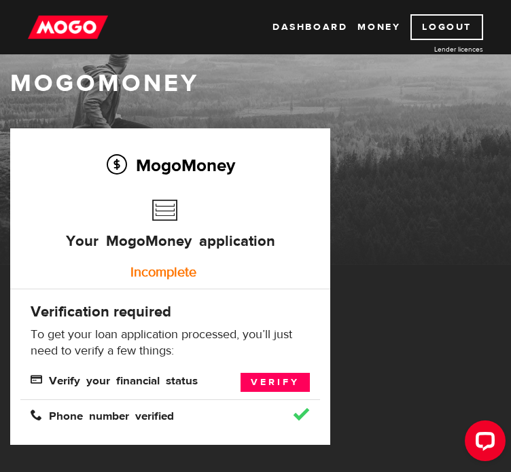
scroll to position [22, 0]
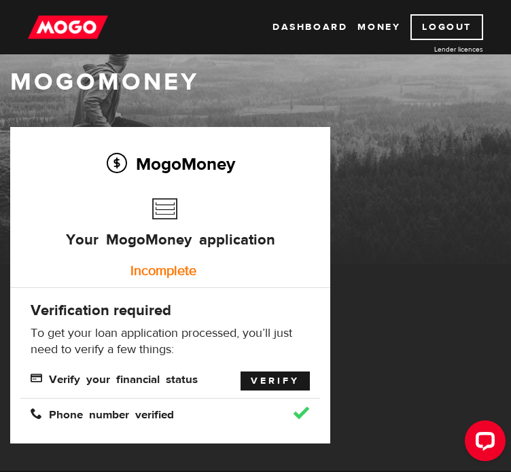
click at [266, 377] on link "Verify" at bounding box center [275, 381] width 69 height 19
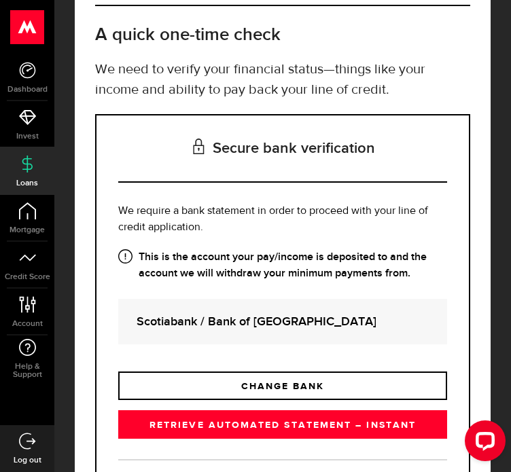
scroll to position [90, 0]
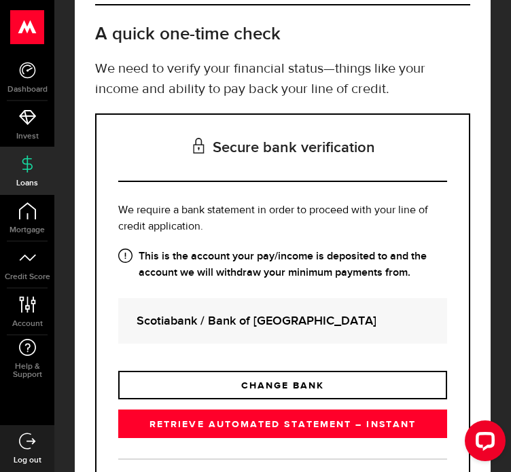
click at [299, 323] on strong "Scotiabank / Bank of [GEOGRAPHIC_DATA]" at bounding box center [283, 321] width 292 height 18
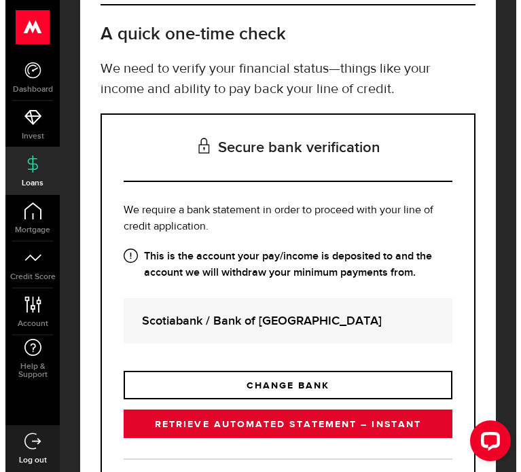
scroll to position [204, 0]
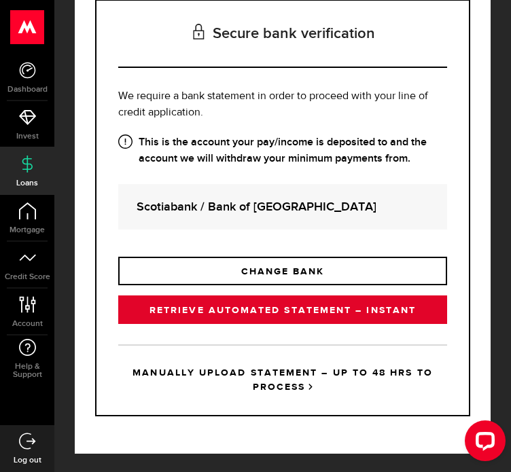
click at [319, 310] on link "RETRIEVE AUTOMATED STATEMENT – INSTANT" at bounding box center [282, 310] width 329 height 29
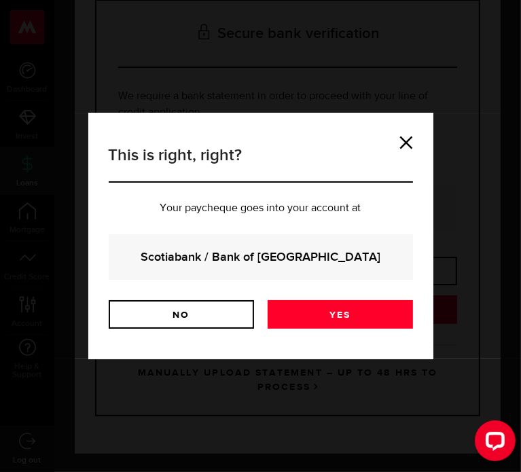
click at [327, 245] on div "Scotiabank / Bank of [GEOGRAPHIC_DATA]" at bounding box center [261, 257] width 304 height 46
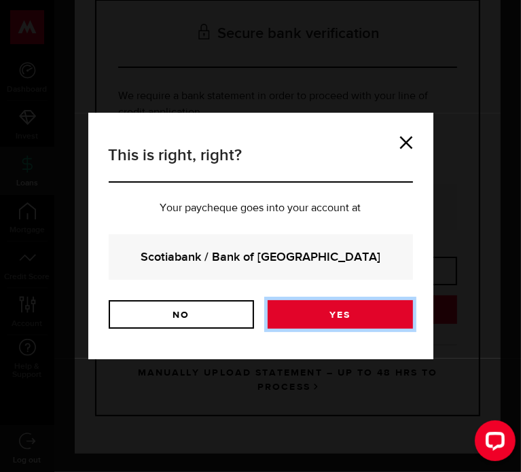
click at [327, 327] on link "Yes" at bounding box center [340, 314] width 145 height 29
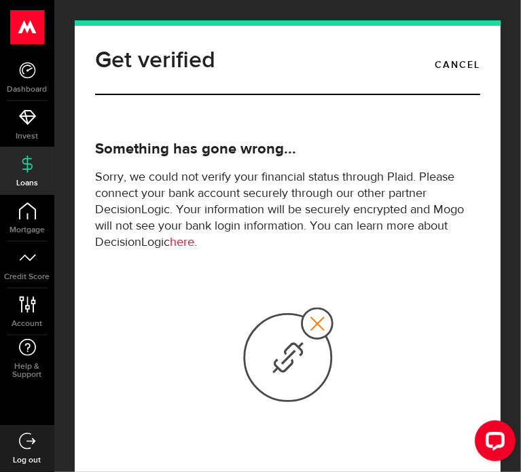
click at [452, 50] on header "Get verified Cancel" at bounding box center [287, 69] width 385 height 52
click at [456, 57] on link "Cancel" at bounding box center [458, 65] width 45 height 23
